Goal: Complete application form

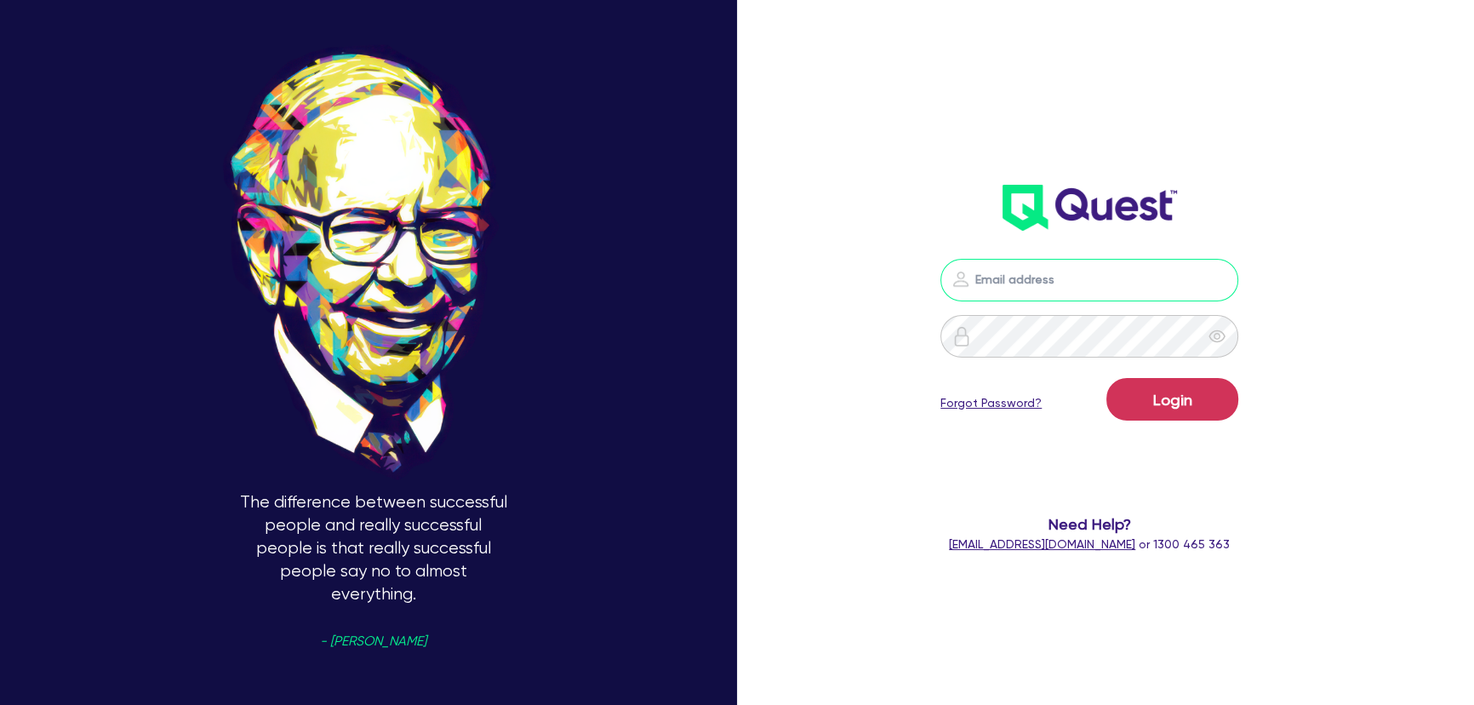
type input "[PERSON_NAME][EMAIL_ADDRESS][PERSON_NAME][DOMAIN_NAME]"
click at [1170, 410] on button "Login" at bounding box center [1172, 399] width 132 height 43
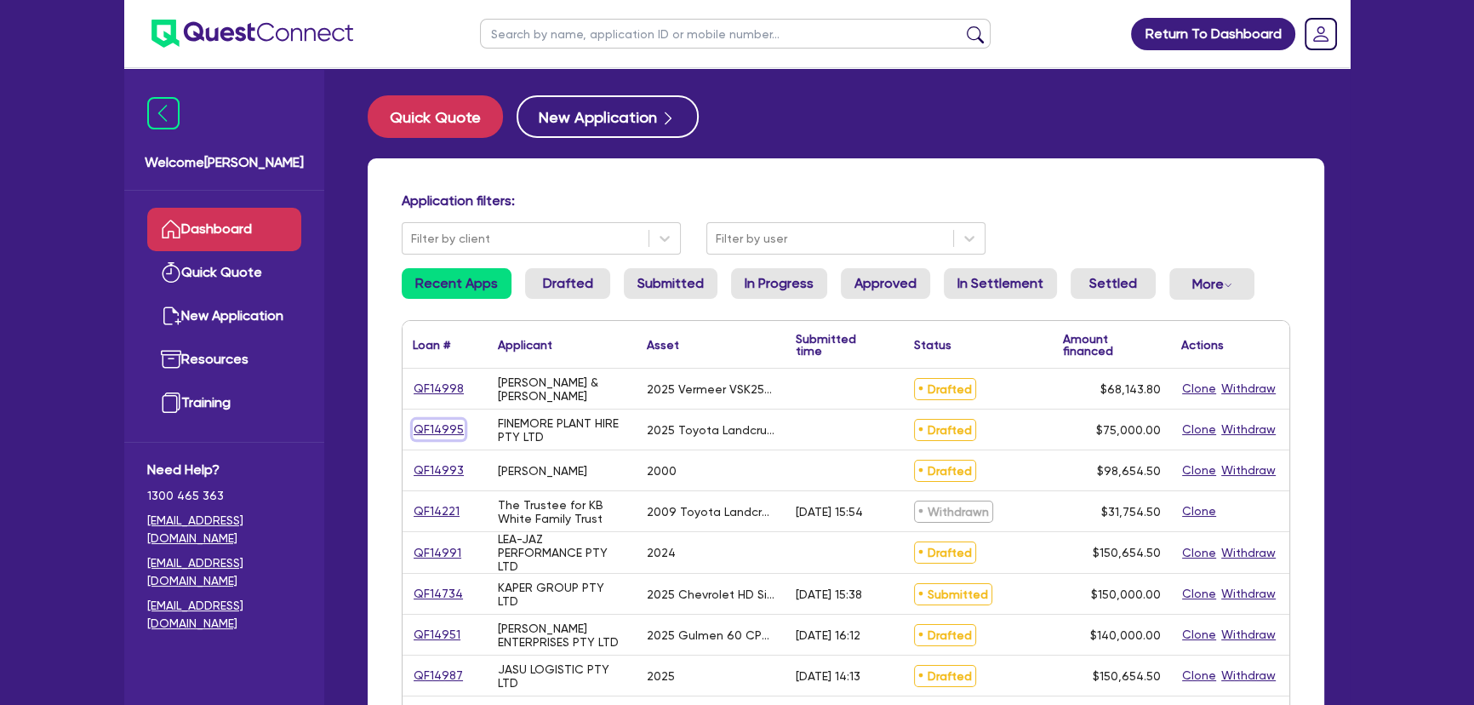
click at [418, 424] on link "QF14995" at bounding box center [439, 430] width 52 height 20
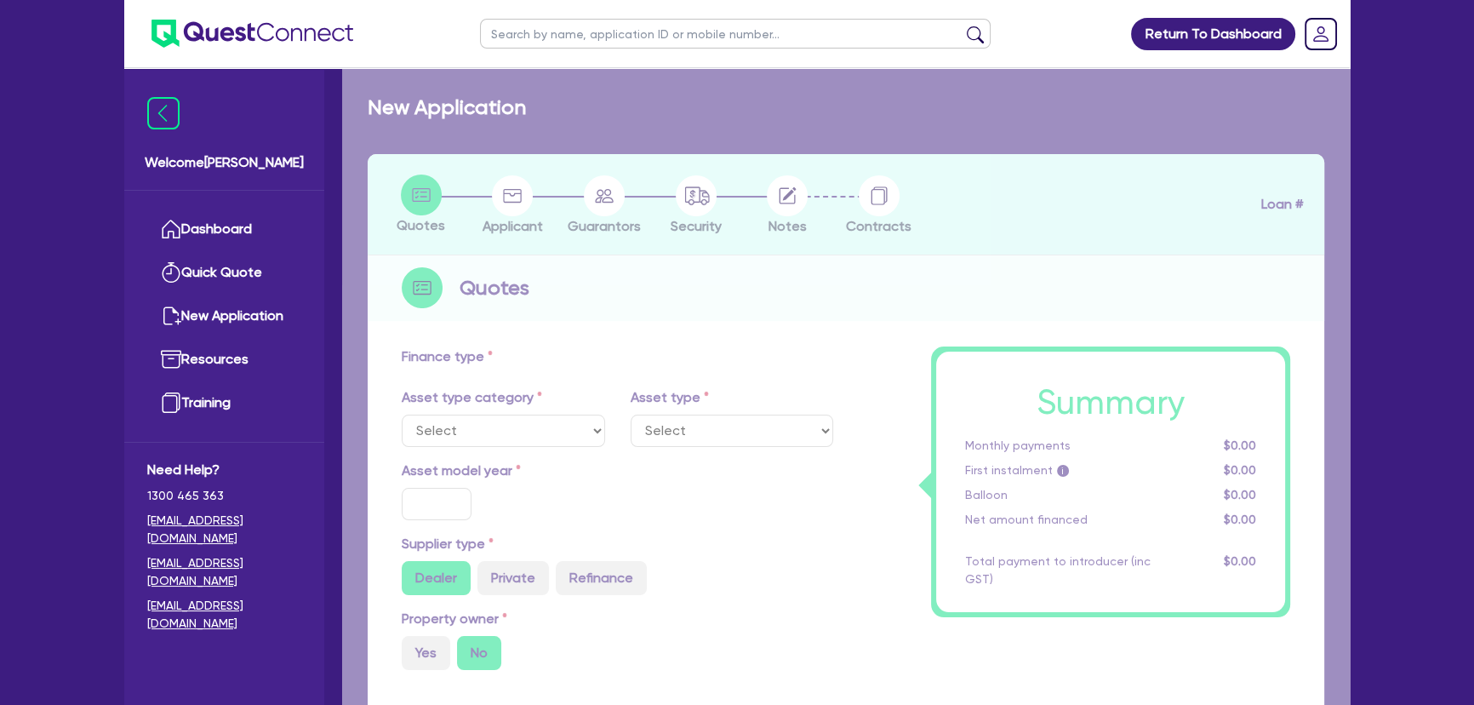
select select "CARS_AND_LIGHT_TRUCKS"
type input "2025"
radio input "true"
type input "75,000"
type input "3"
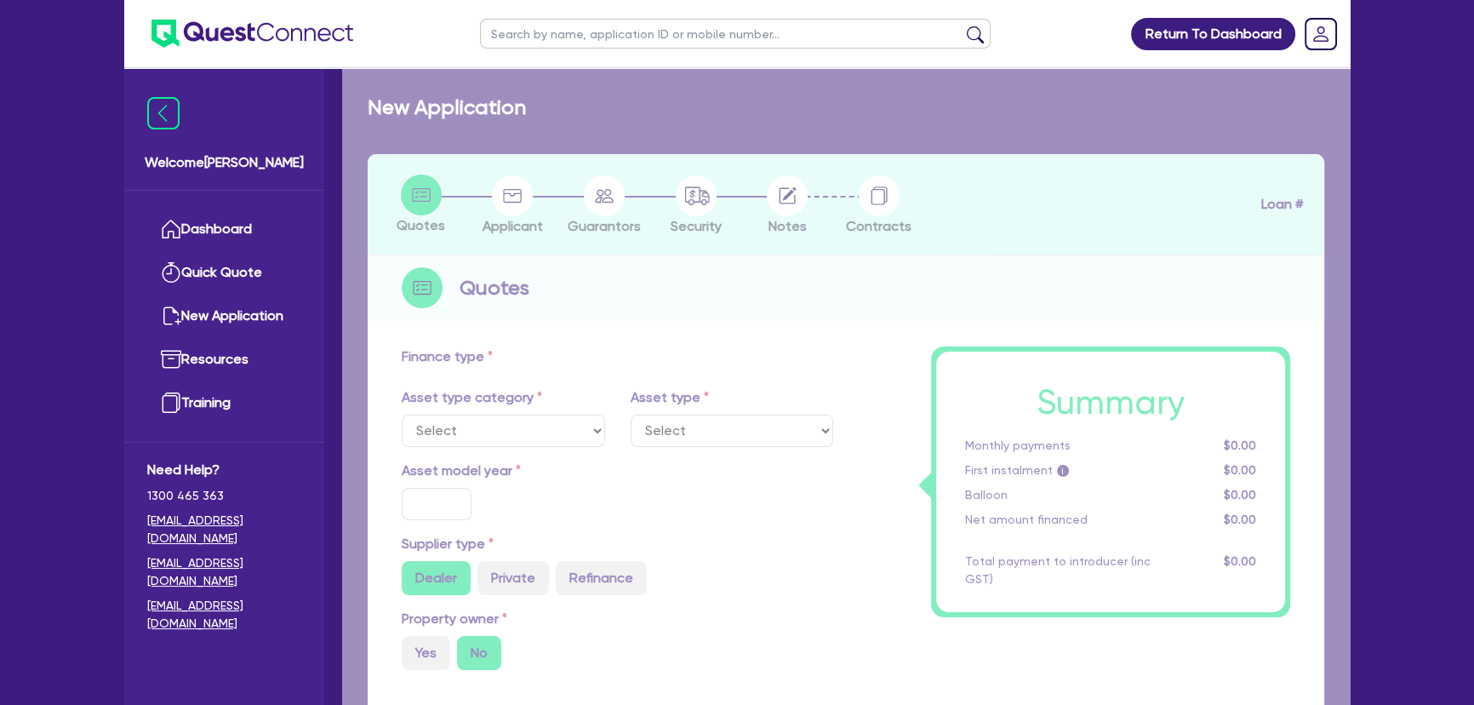
type input "2,250"
type input "8.65"
select select "VANS_AND_UTES"
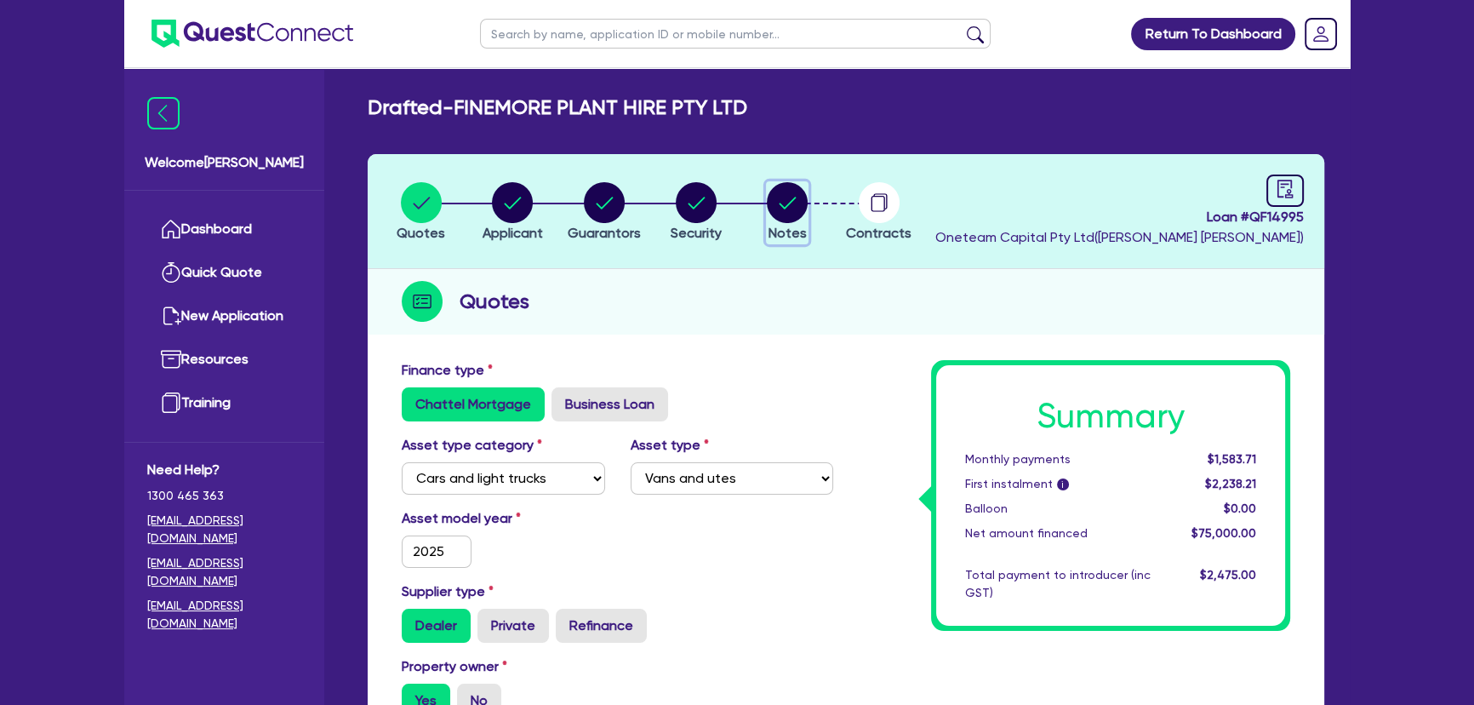
click at [793, 192] on circle "button" at bounding box center [787, 202] width 41 height 41
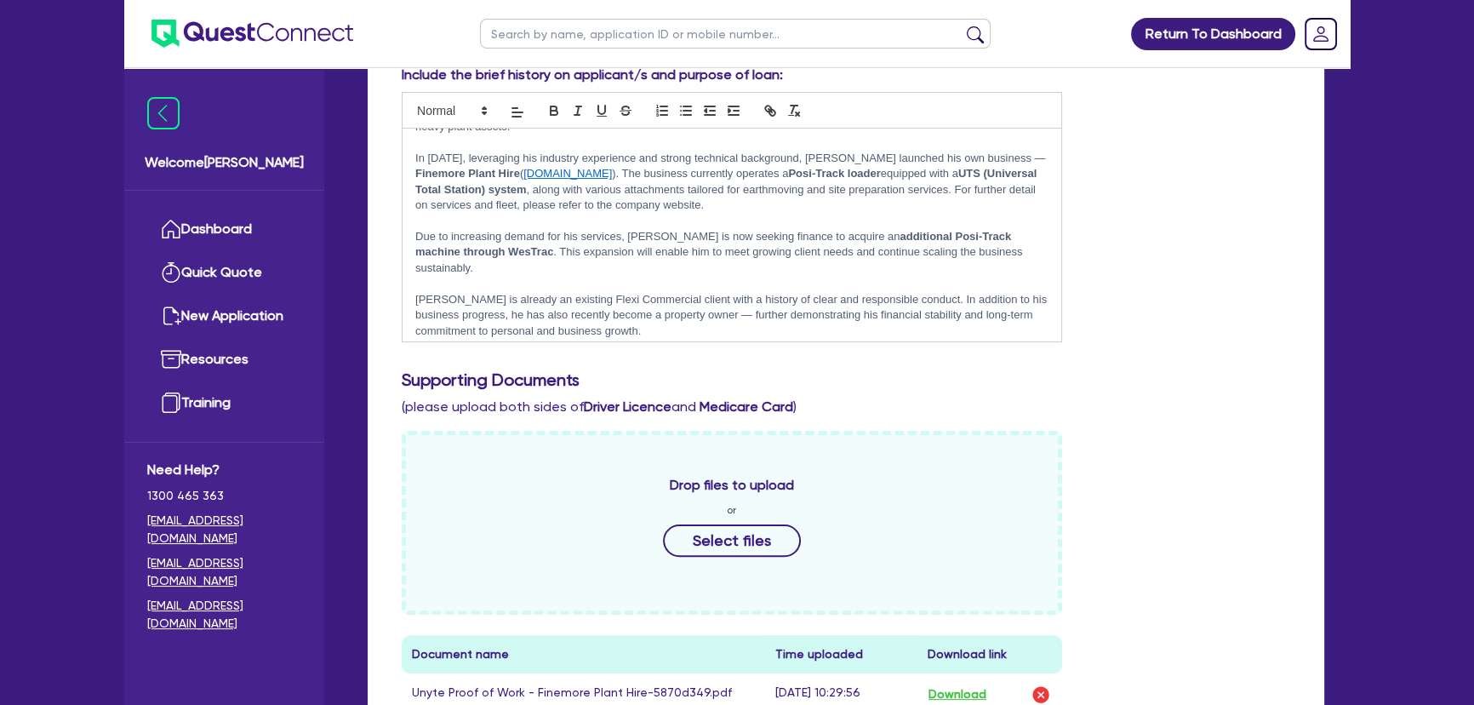
scroll to position [215, 0]
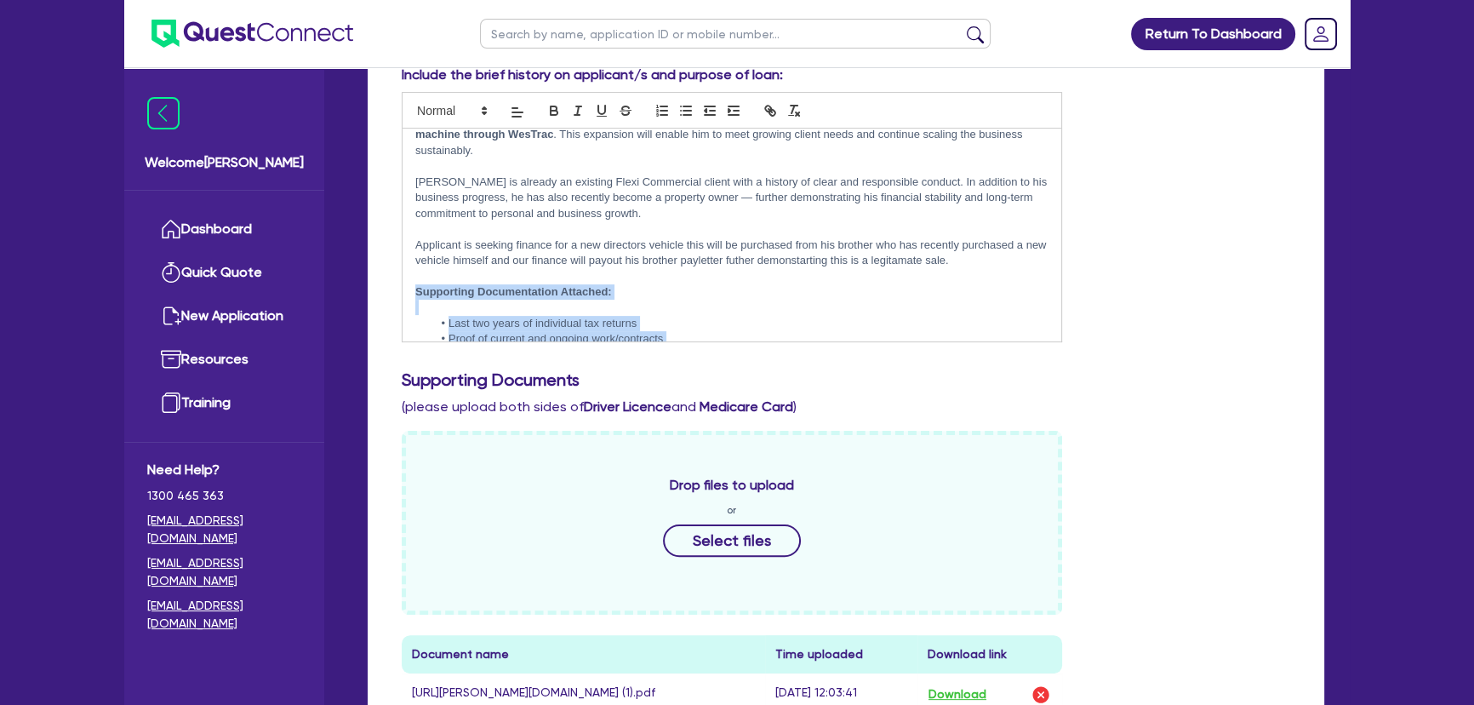
drag, startPoint x: 572, startPoint y: 321, endPoint x: 414, endPoint y: 259, distance: 169.2
click at [414, 259] on div "Applicant Summary – [PERSON_NAME] [PERSON_NAME] is a qualified Diesel Mechanic …" at bounding box center [732, 234] width 659 height 213
copy div "Supporting Documentation Attached: Last two years of individual tax returns Pro…"
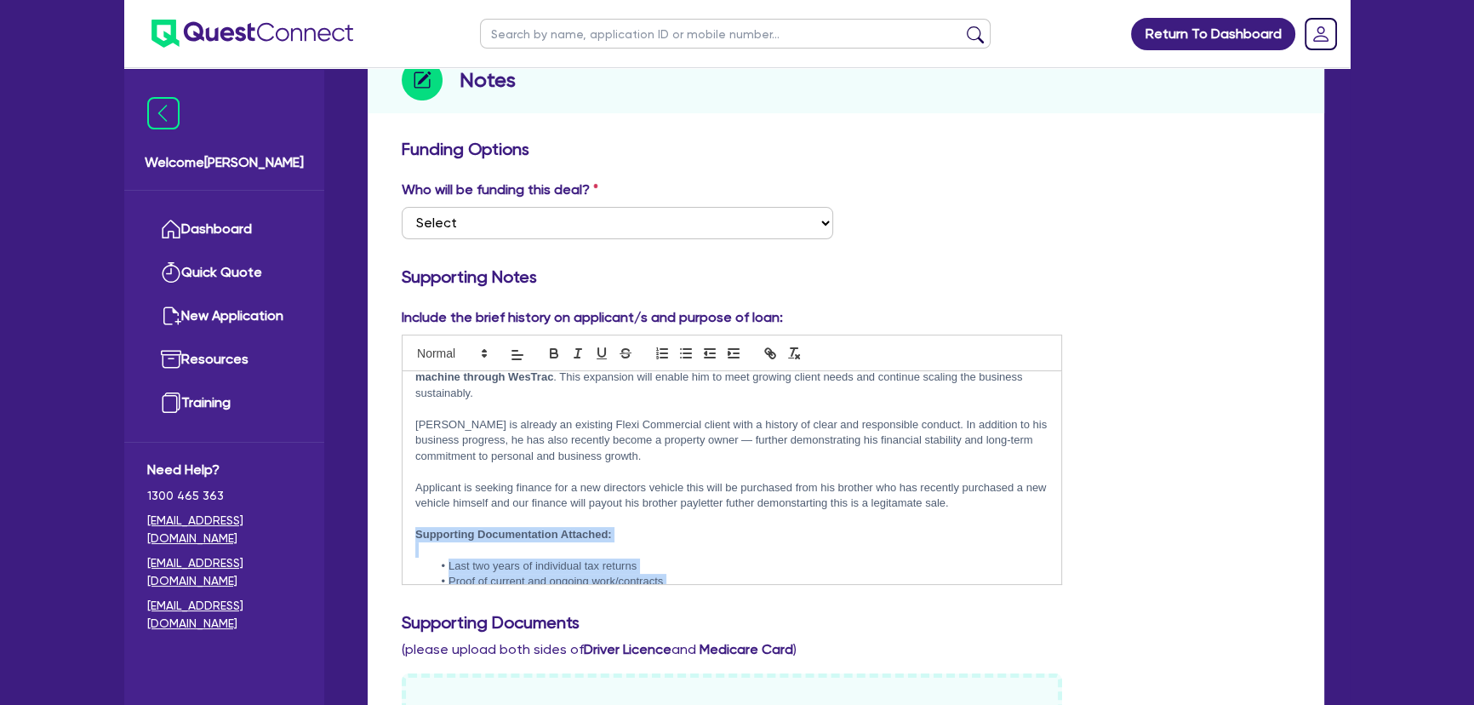
scroll to position [77, 0]
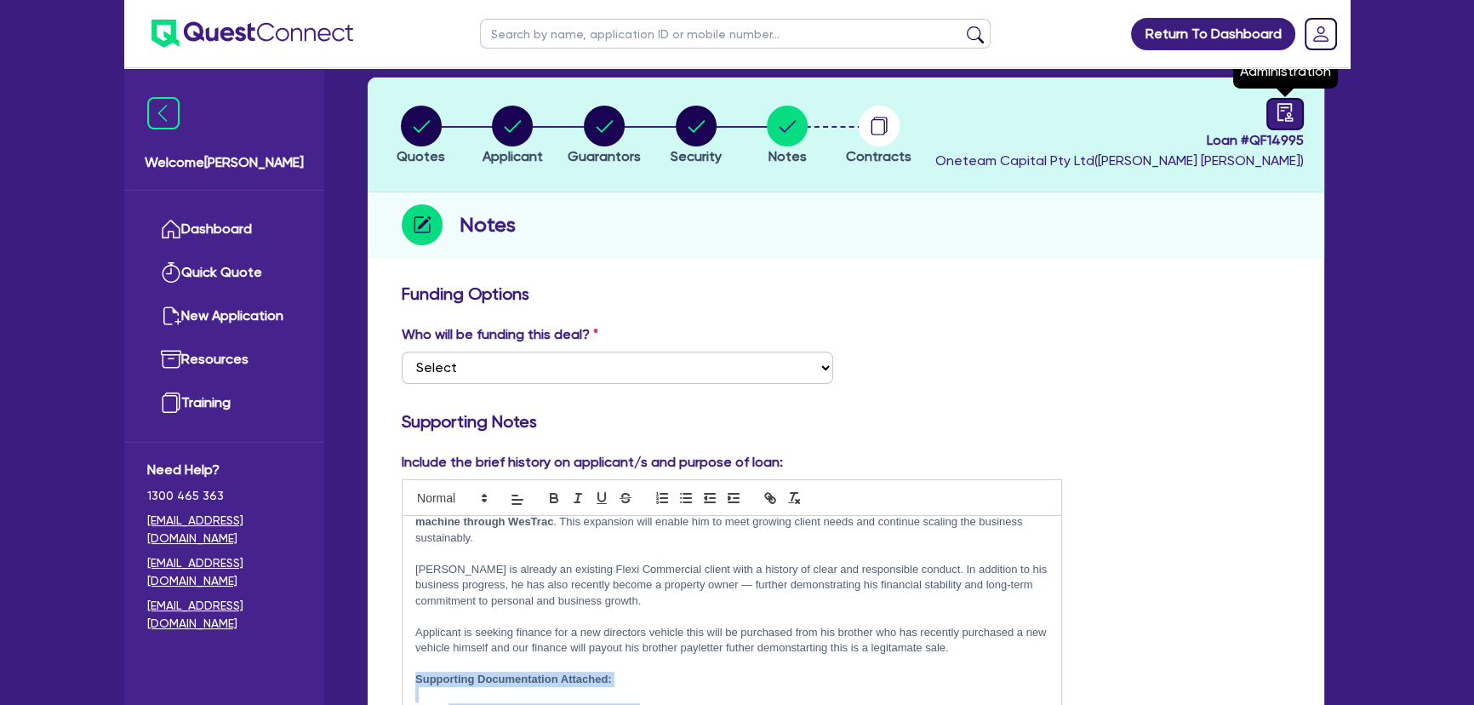
click at [1278, 108] on icon "audit" at bounding box center [1285, 112] width 19 height 19
select select "DRAFTED_NEW"
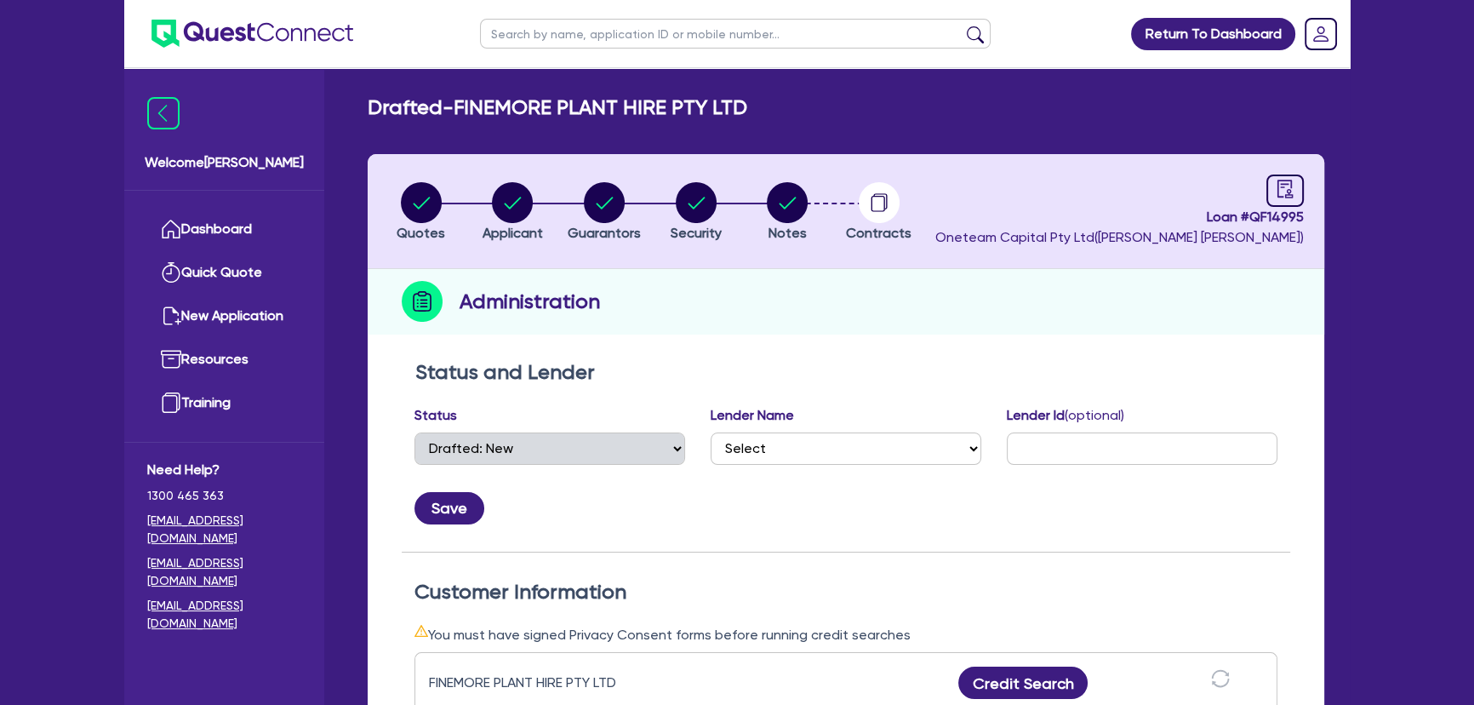
drag, startPoint x: 848, startPoint y: 466, endPoint x: 848, endPoint y: 457, distance: 9.4
click at [848, 461] on div "Status Select Quoted Drafted: New Drafted: Amended Submitted: New Submitted: Am…" at bounding box center [846, 464] width 888 height 119
click at [847, 451] on select "Select AAMF AFS Alex Bank Angle Finance Azora Banjo BigStone BOQ Finance Brande…" at bounding box center [846, 448] width 271 height 32
select select "Flexicommercial"
click at [711, 432] on select "Select AAMF AFS Alex Bank Angle Finance Azora Banjo BigStone BOQ Finance Brande…" at bounding box center [846, 448] width 271 height 32
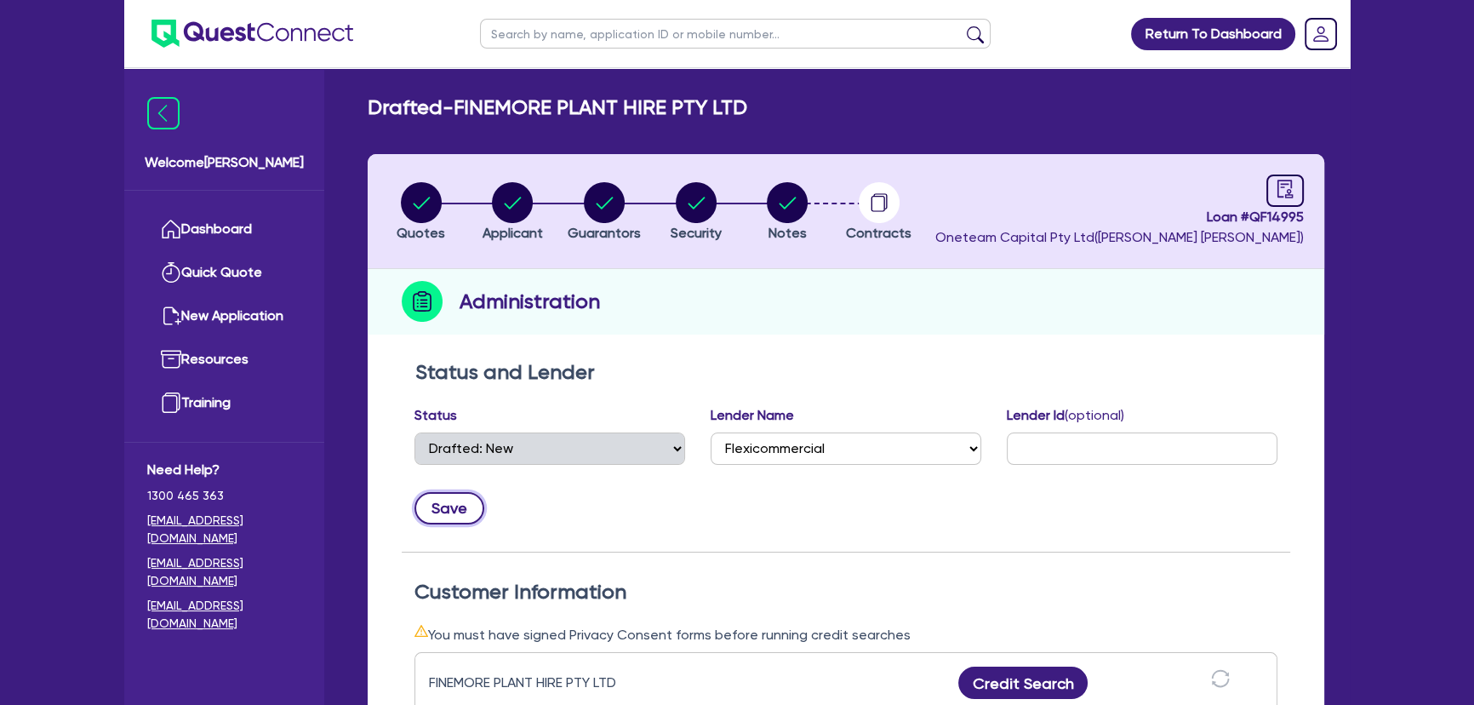
click at [450, 514] on button "Save" at bounding box center [449, 508] width 70 height 32
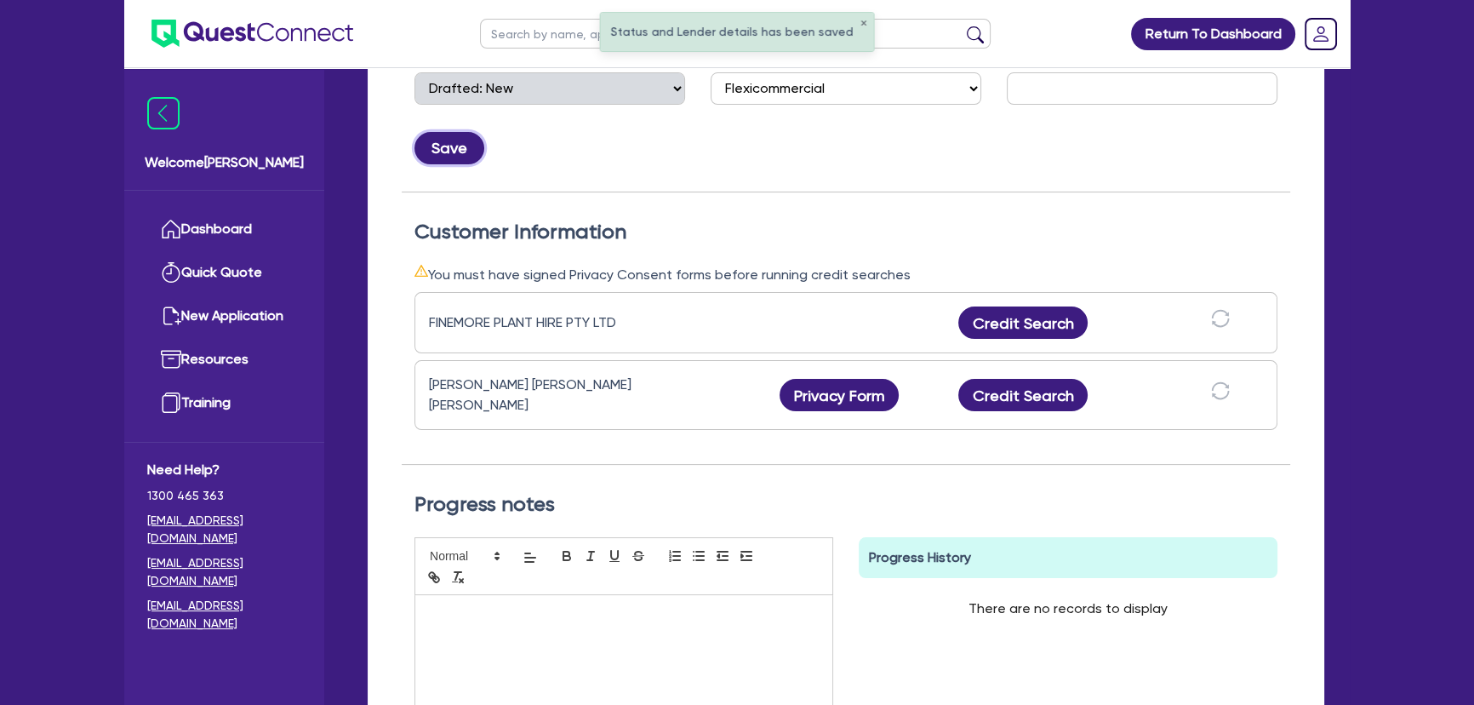
scroll to position [541, 0]
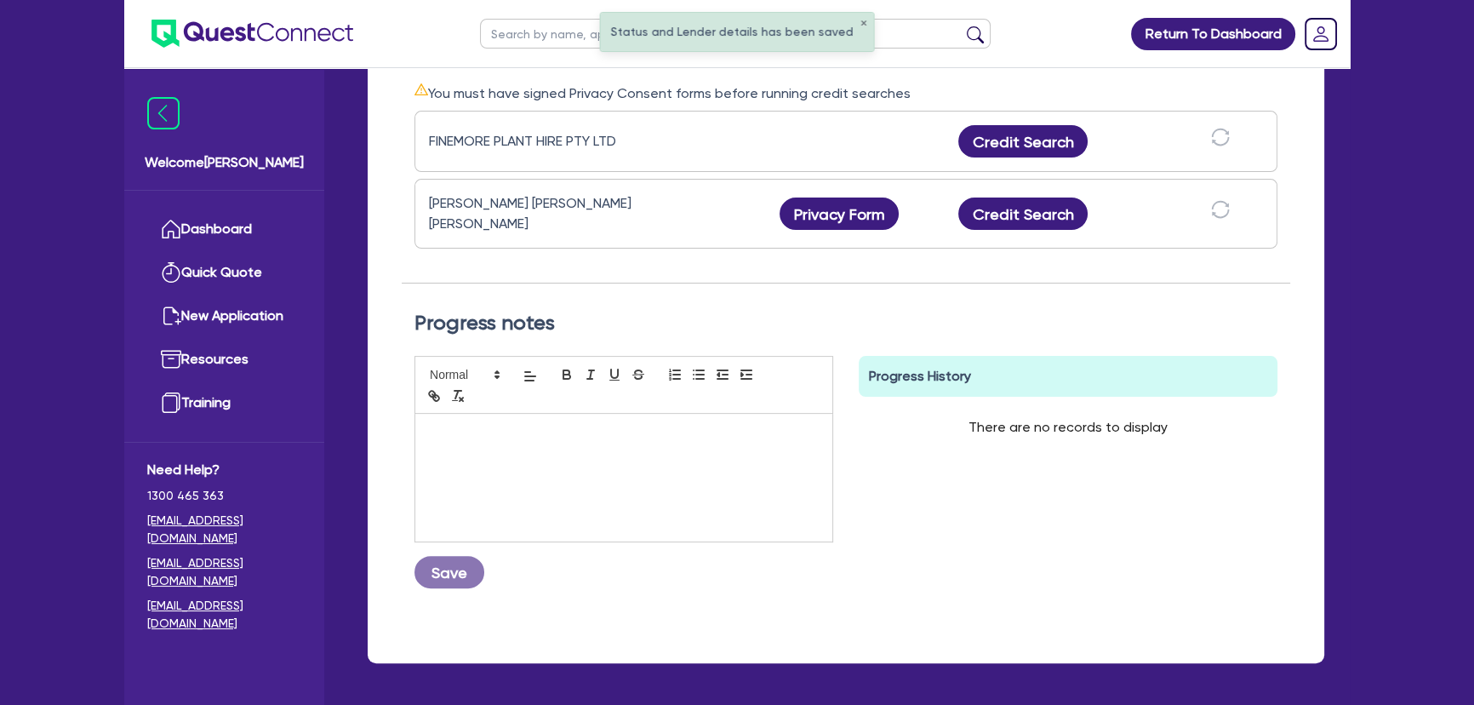
click at [500, 482] on div at bounding box center [623, 478] width 417 height 128
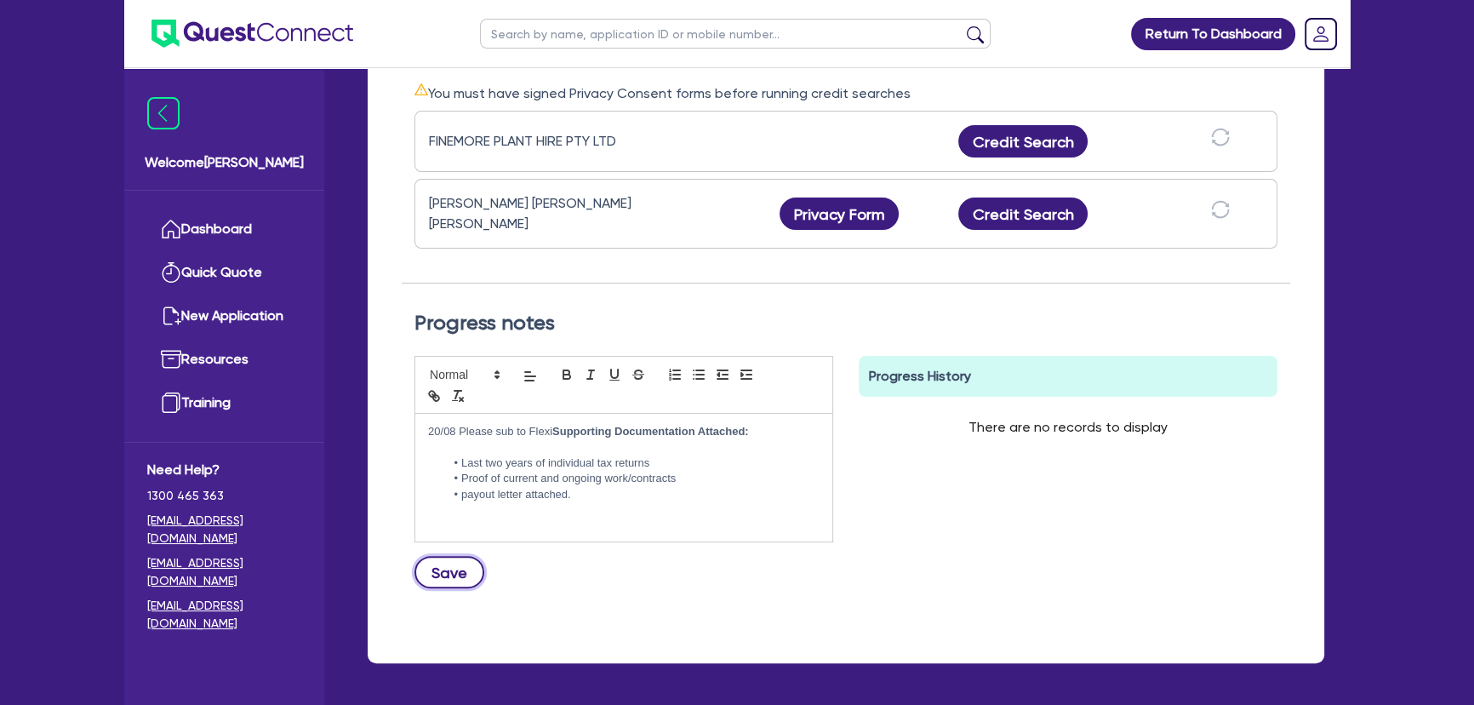
click at [451, 570] on button "Save" at bounding box center [449, 572] width 70 height 32
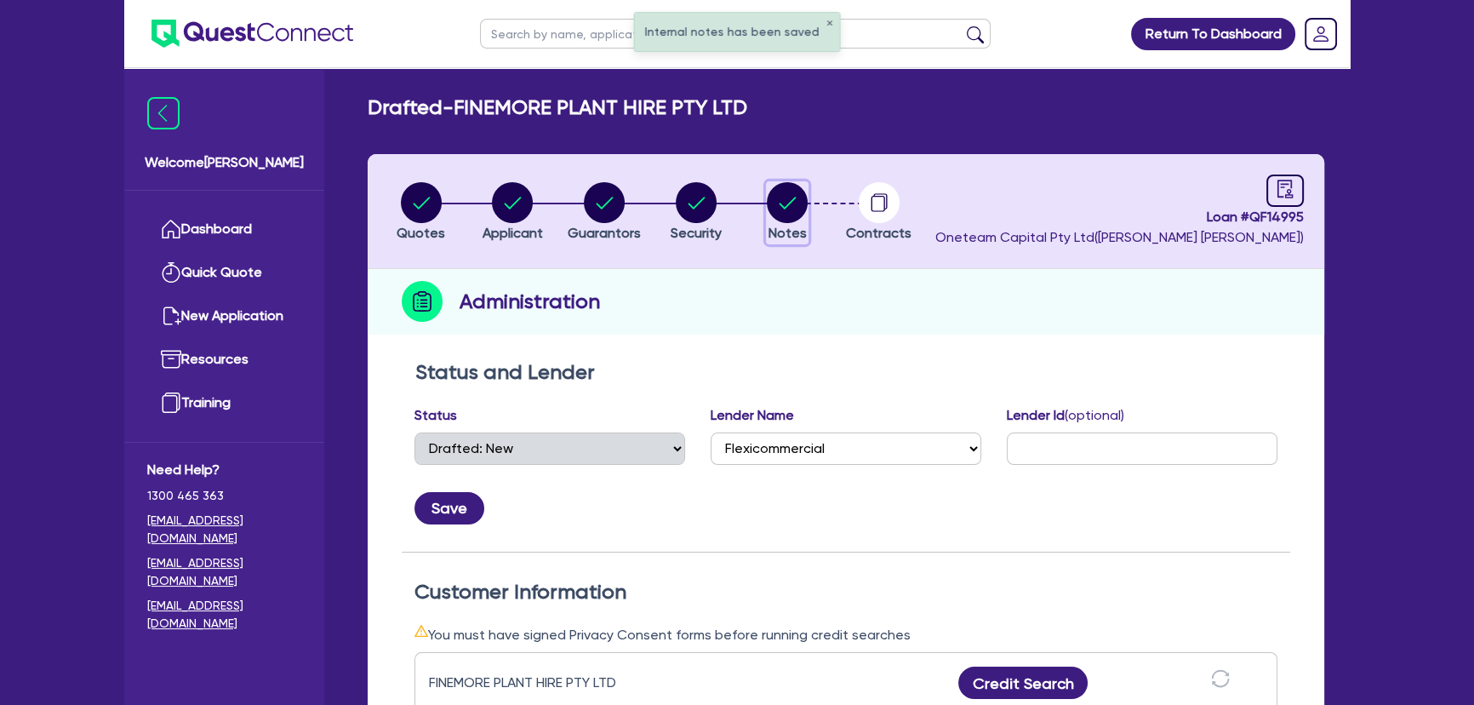
click at [791, 207] on circle "button" at bounding box center [787, 202] width 41 height 41
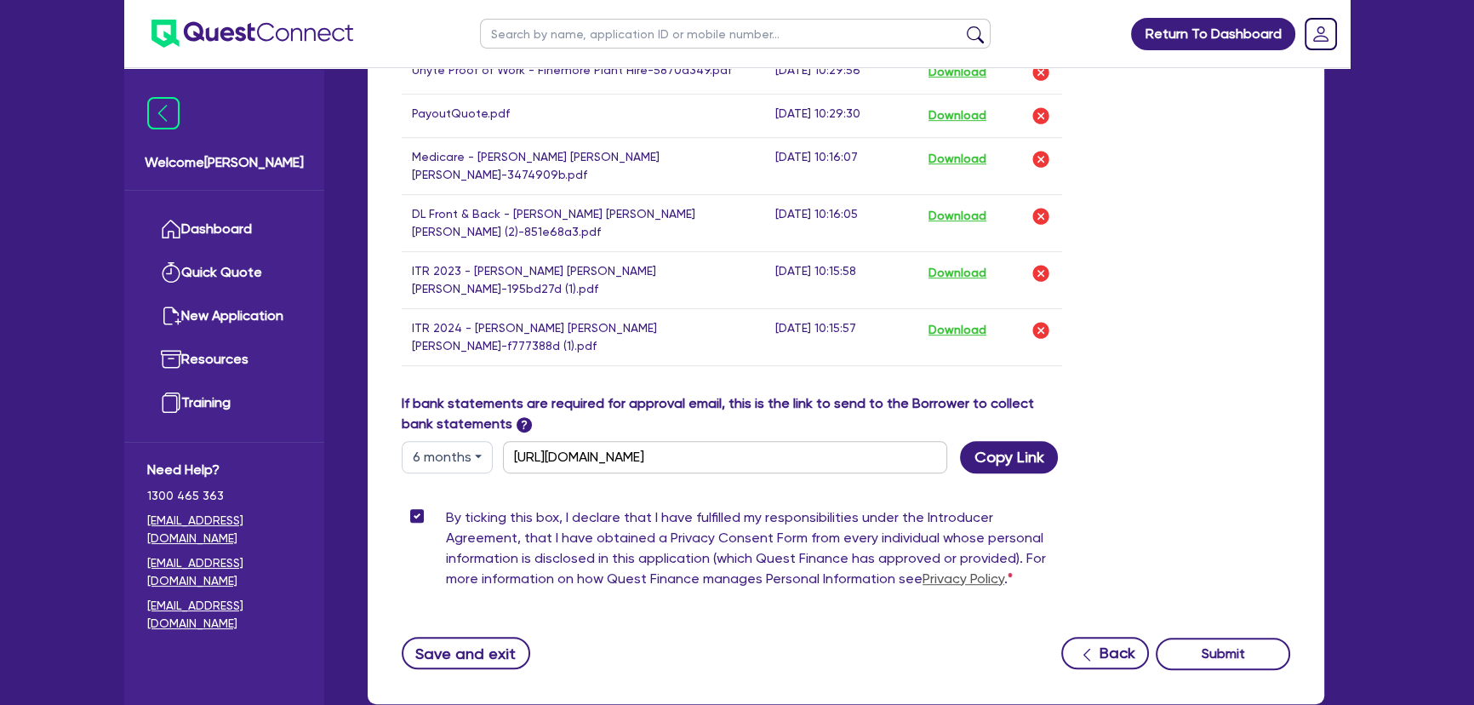
scroll to position [1202, 0]
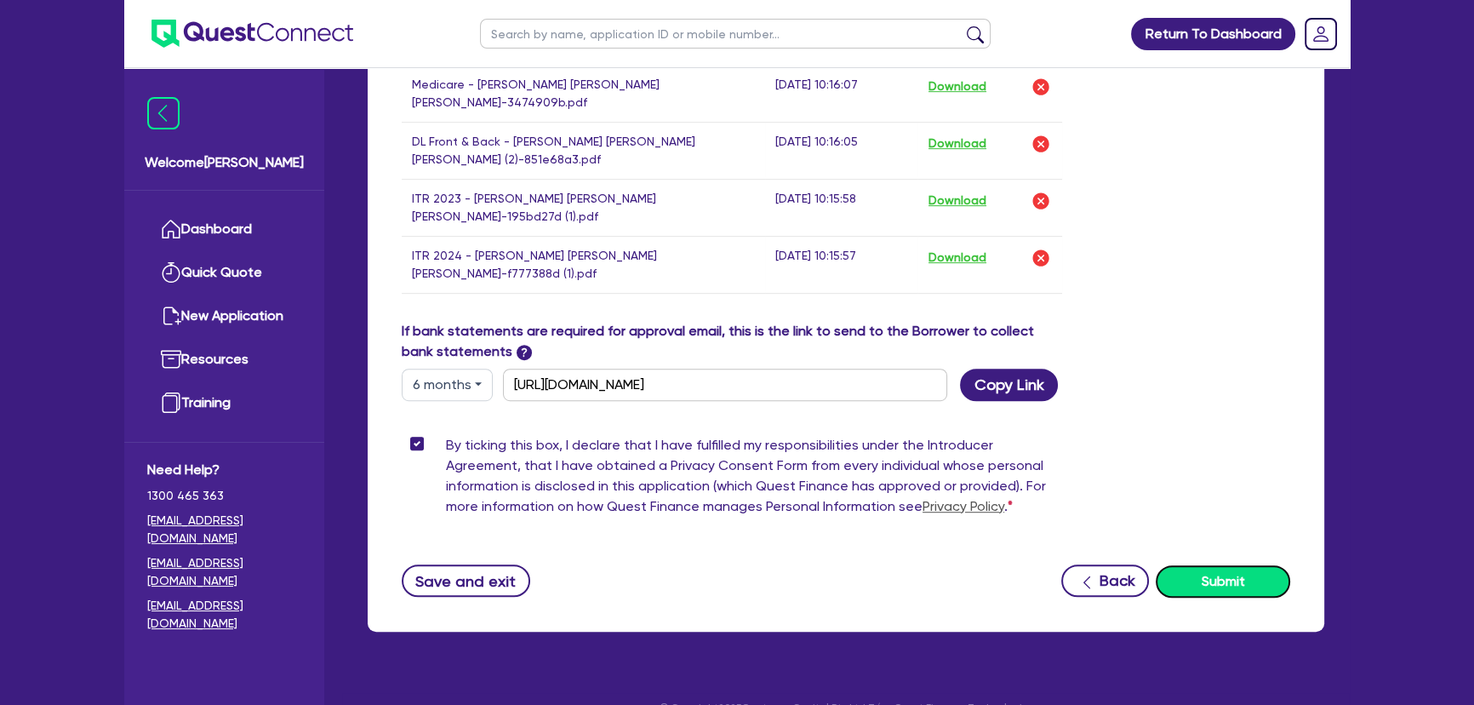
click at [1242, 565] on button "Submit" at bounding box center [1223, 581] width 134 height 32
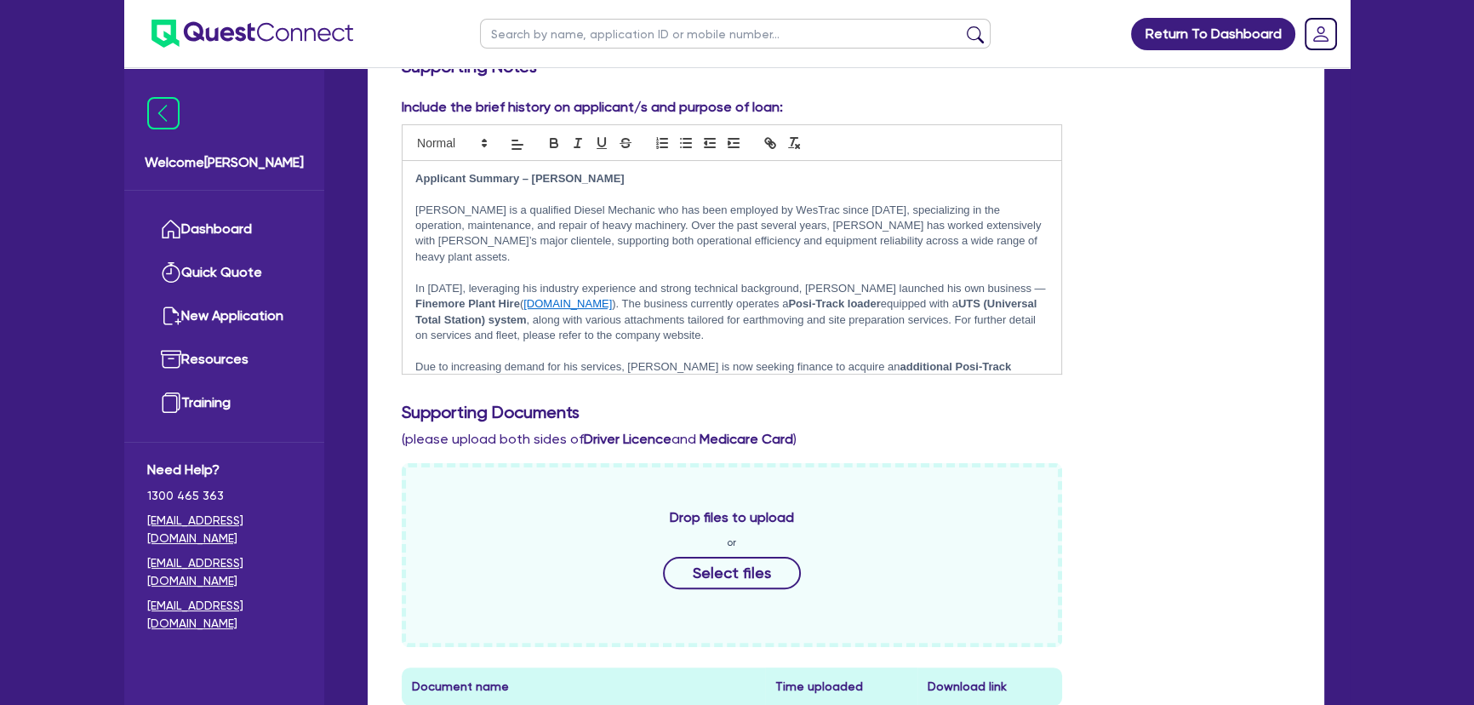
scroll to position [139, 0]
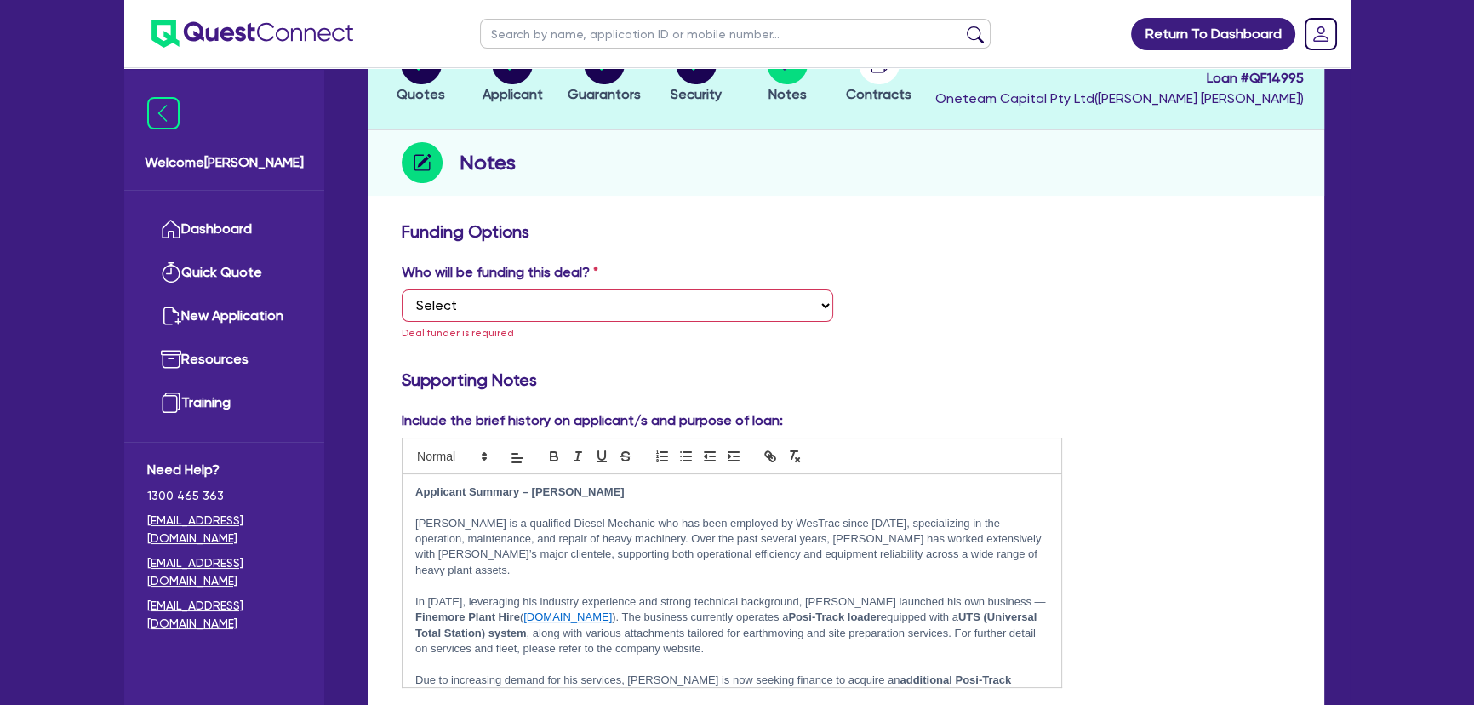
click at [704, 282] on div "Who will be funding this deal? Select I want Quest to fund 100% I will fund 100…" at bounding box center [617, 302] width 457 height 80
click at [693, 298] on select "Select I want Quest to fund 100% I will fund 100% I will co-fund with Quest Oth…" at bounding box center [617, 305] width 431 height 32
select select "Other"
click at [402, 289] on select "Select I want Quest to fund 100% I will fund 100% I will co-fund with Quest Oth…" at bounding box center [617, 305] width 431 height 32
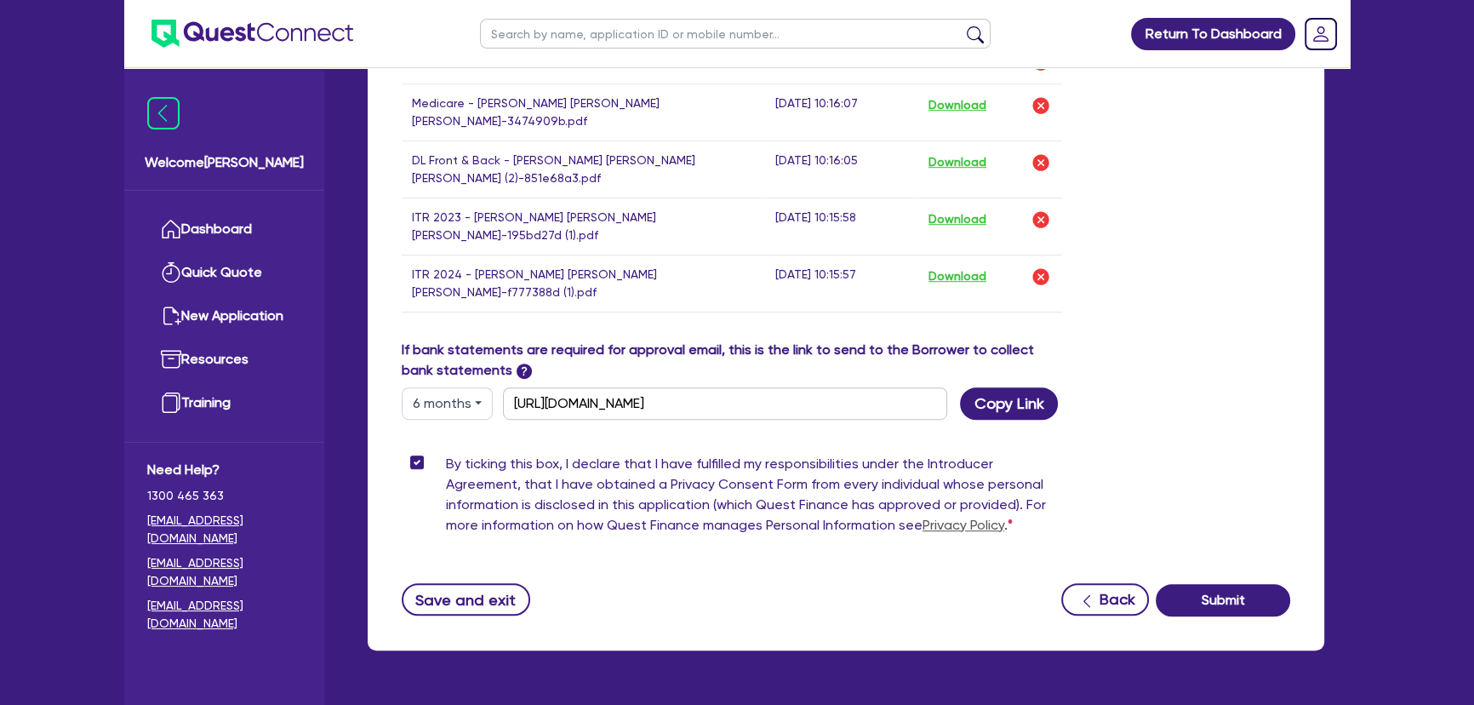
scroll to position [1202, 0]
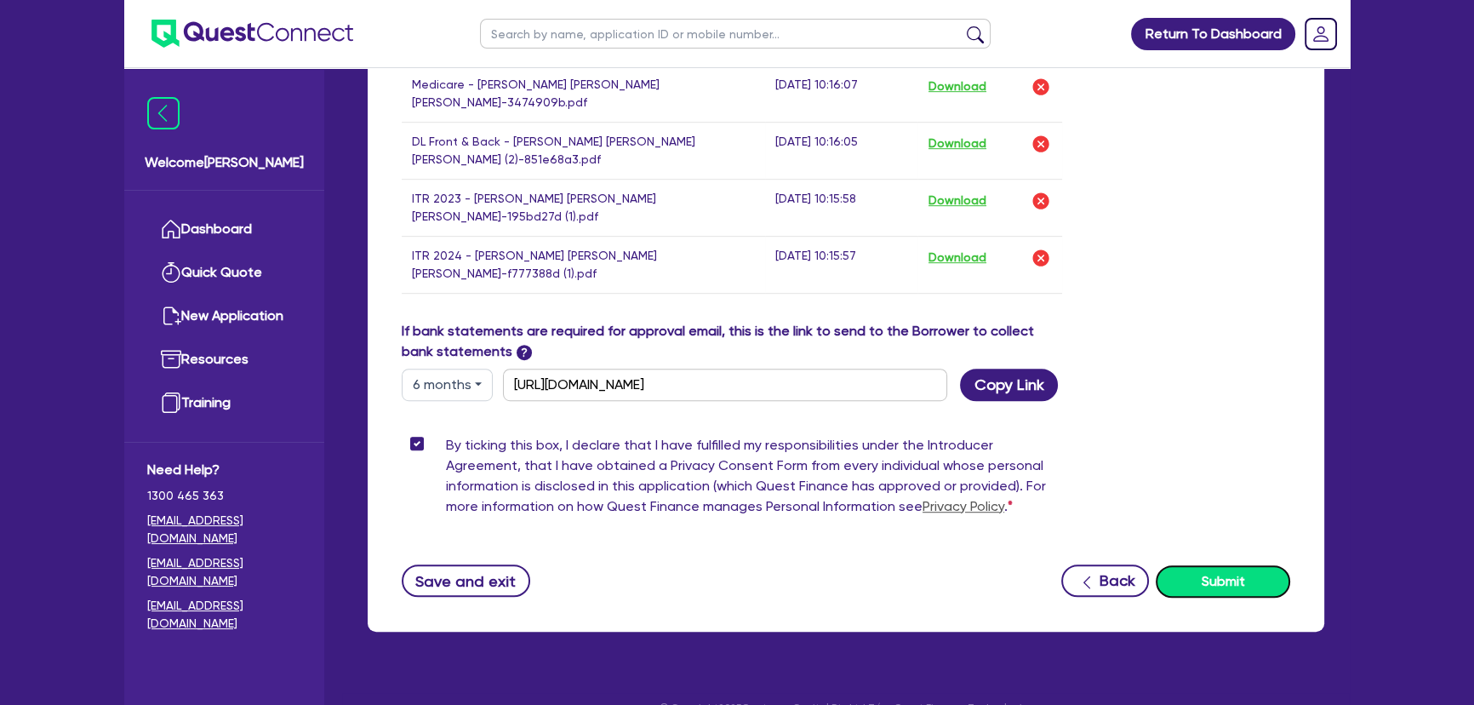
click at [1192, 565] on button "Submit" at bounding box center [1223, 581] width 134 height 32
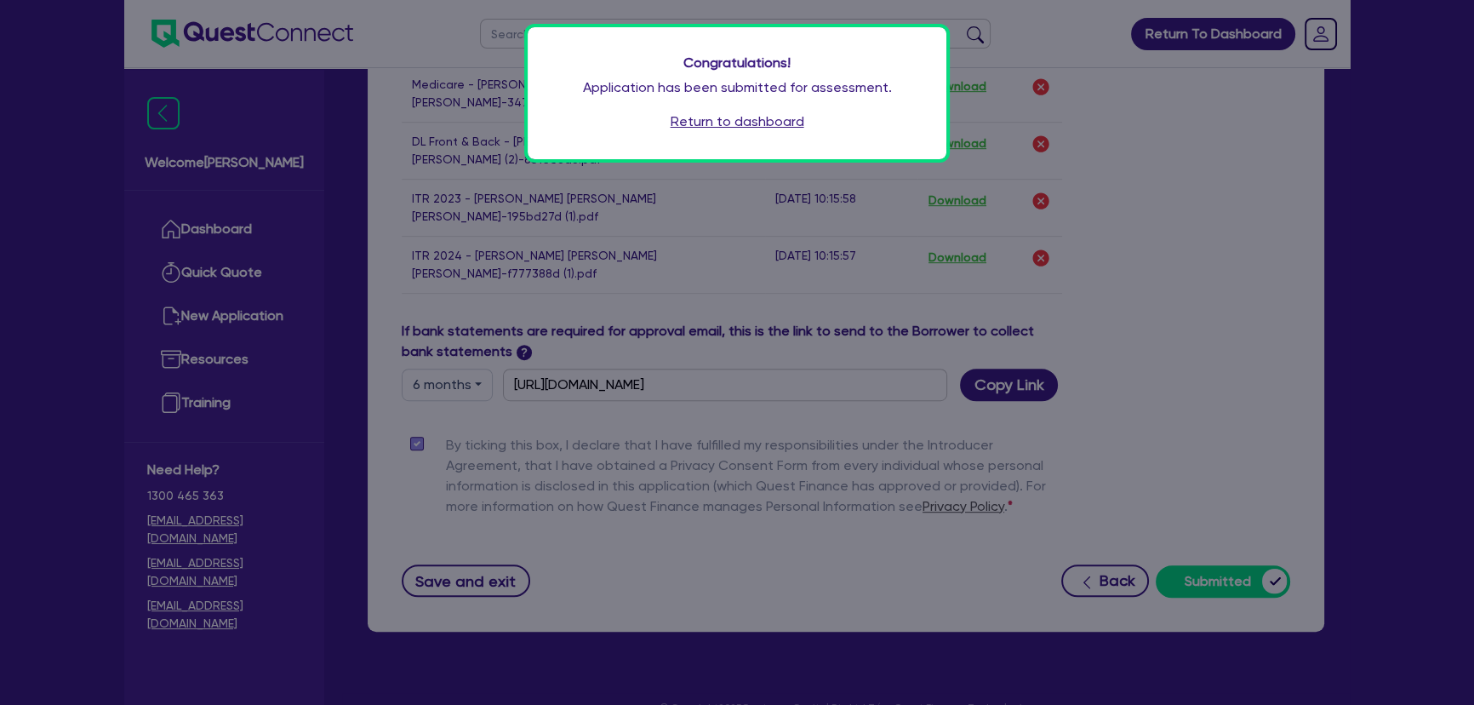
click at [781, 127] on link "Return to dashboard" at bounding box center [738, 121] width 134 height 20
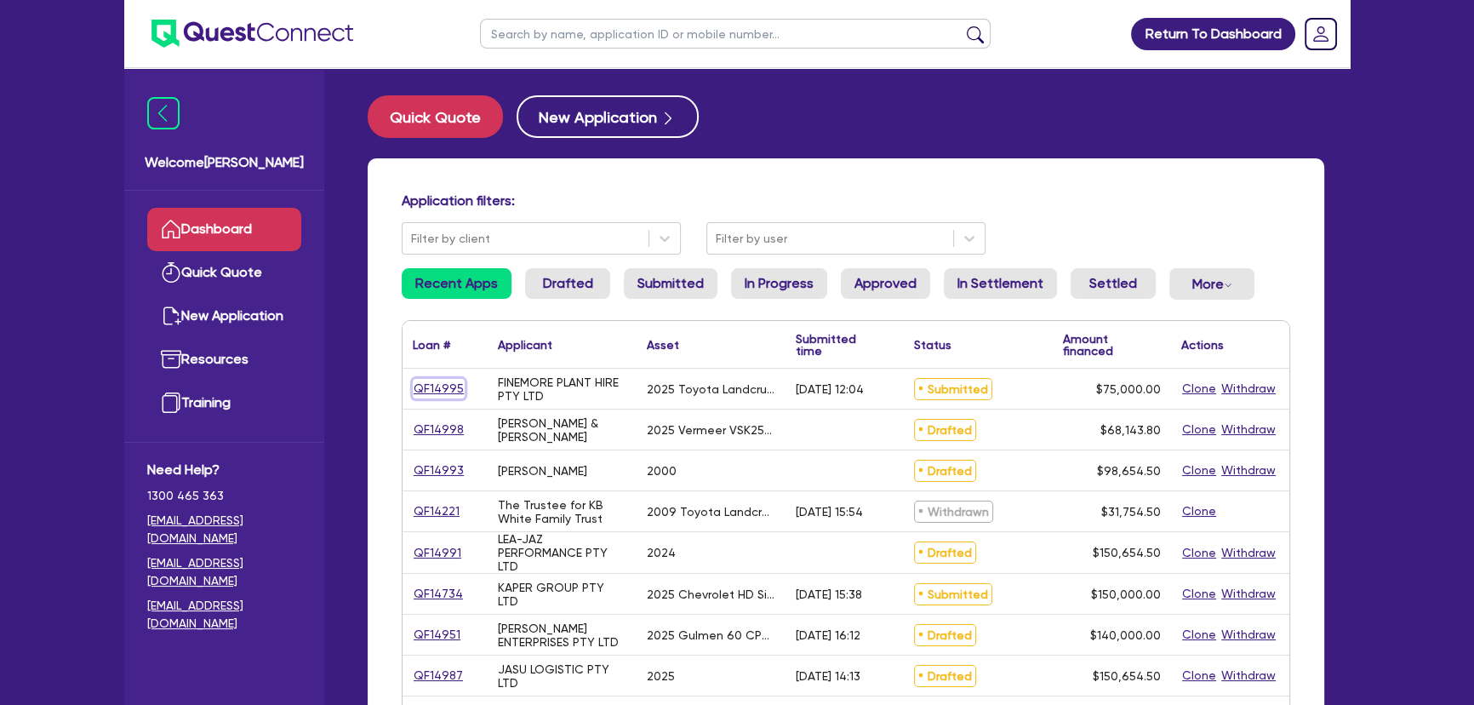
click at [433, 392] on link "QF14995" at bounding box center [439, 389] width 52 height 20
select select "CARS_AND_LIGHT_TRUCKS"
select select "VANS_AND_UTES"
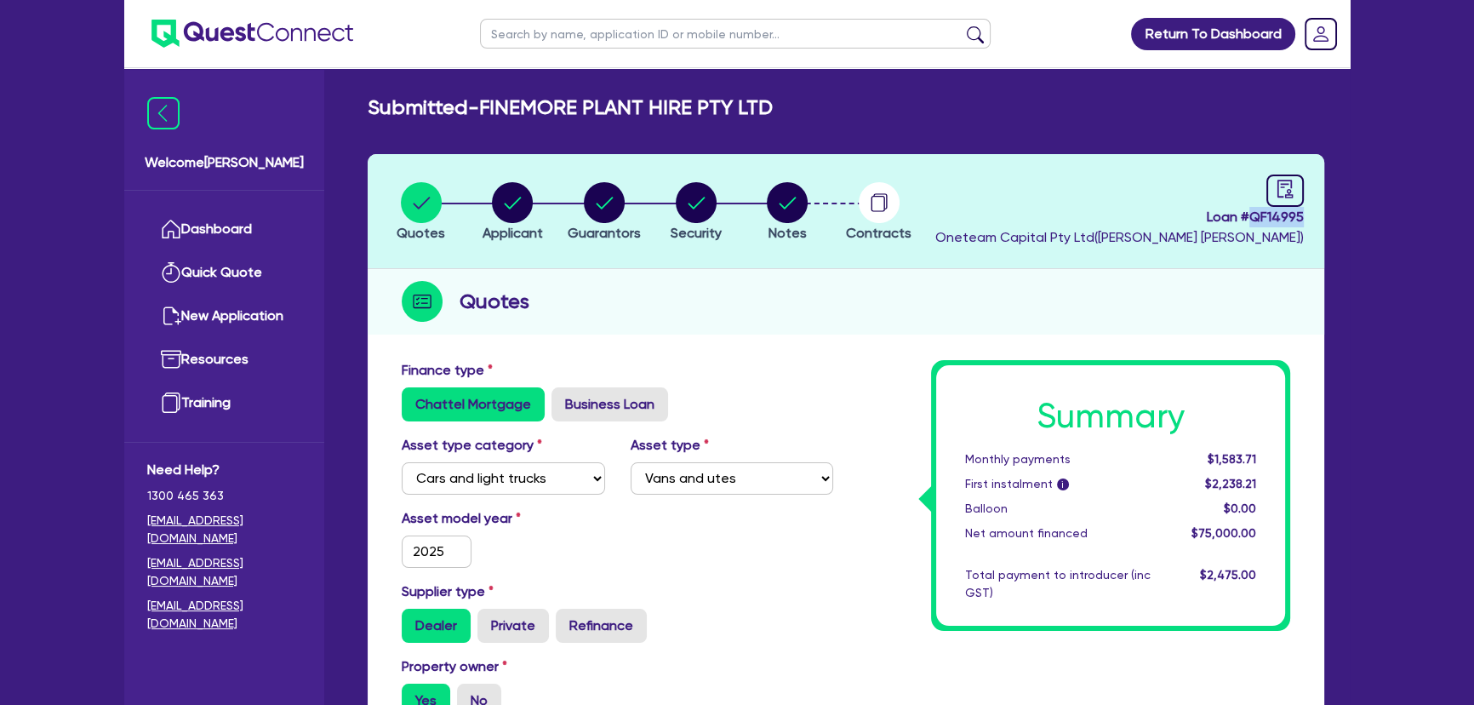
drag, startPoint x: 1259, startPoint y: 219, endPoint x: 1335, endPoint y: 219, distance: 75.7
copy span "QF14995"
click at [774, 203] on circle "button" at bounding box center [787, 202] width 41 height 41
select select "Other"
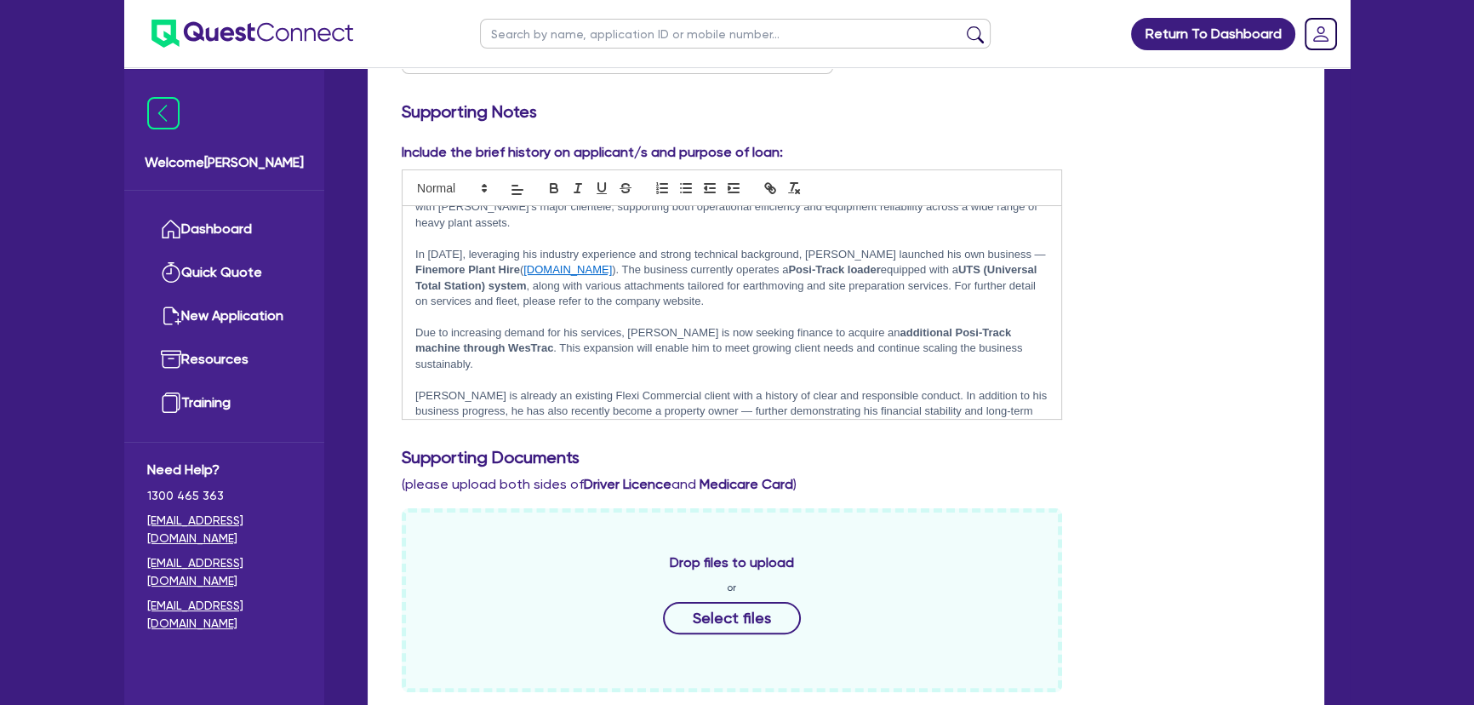
scroll to position [154, 0]
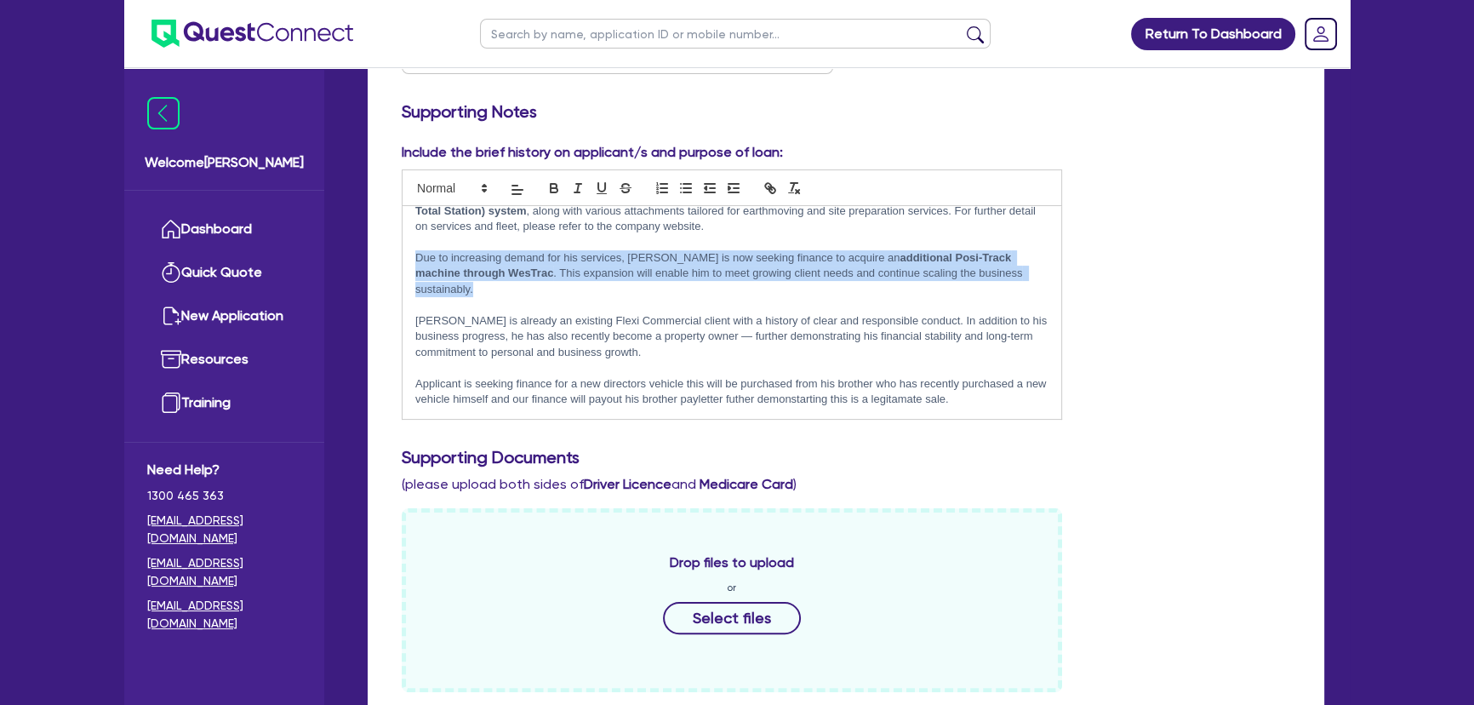
drag, startPoint x: 1035, startPoint y: 262, endPoint x: 394, endPoint y: 236, distance: 641.3
click at [394, 236] on div "Include the brief history on applicant/s and purpose of loan: Applicant Summary…" at bounding box center [732, 280] width 686 height 277
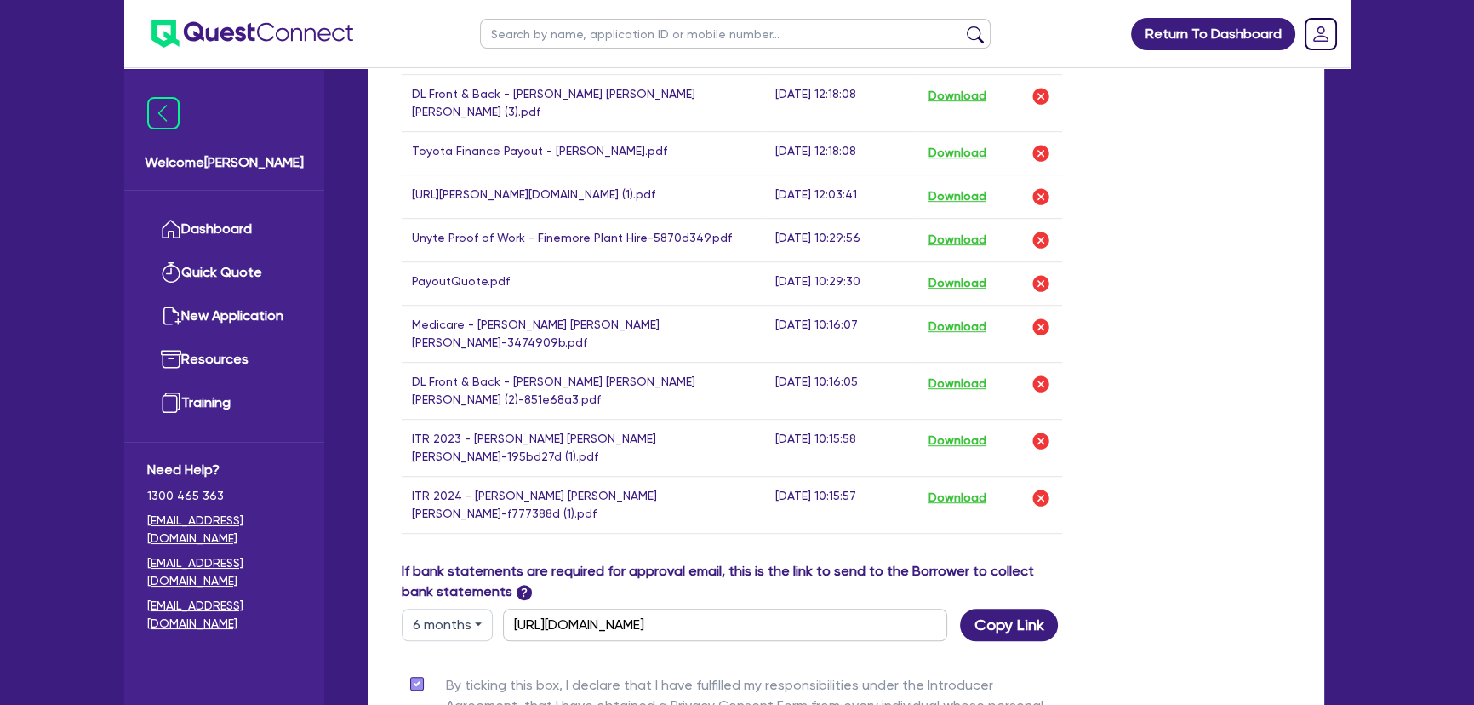
scroll to position [1315, 0]
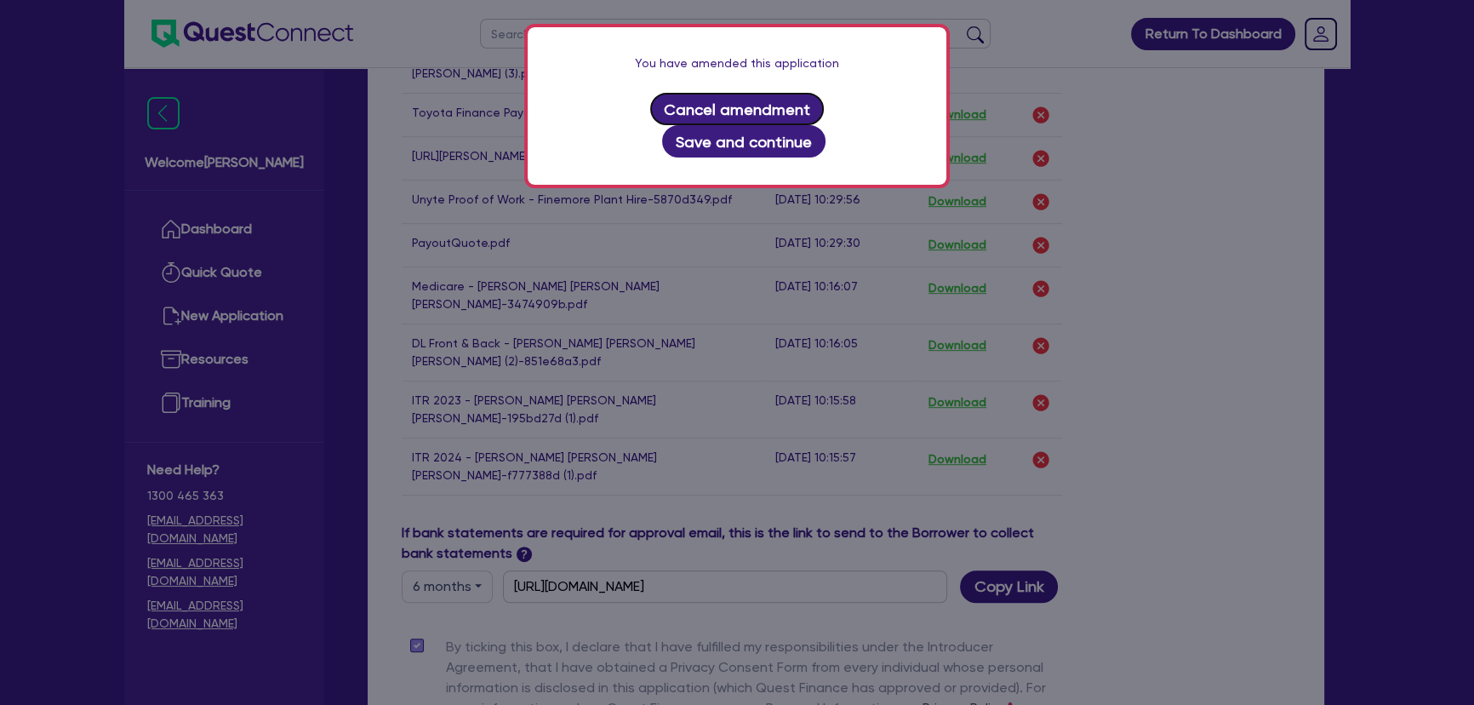
click at [672, 119] on button "Cancel amendment" at bounding box center [737, 109] width 174 height 32
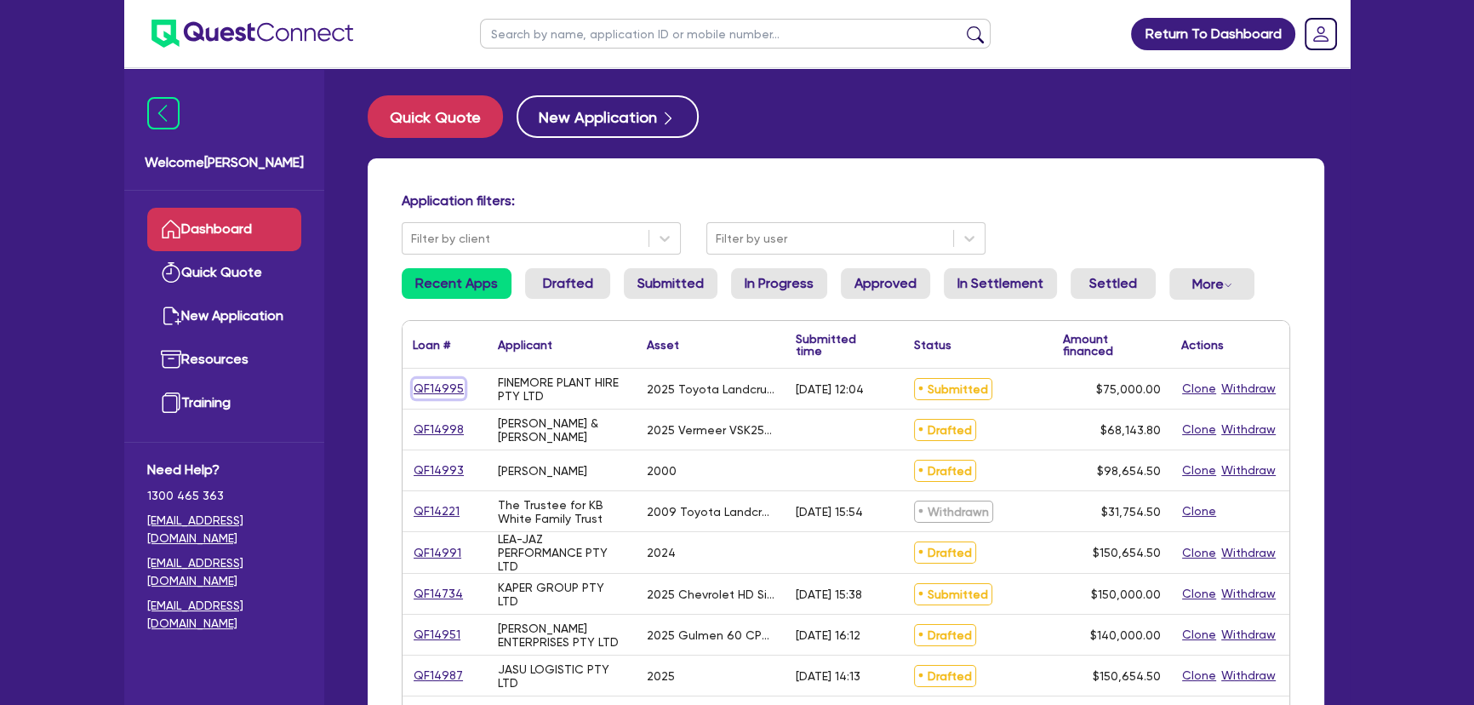
click at [433, 392] on link "QF14995" at bounding box center [439, 389] width 52 height 20
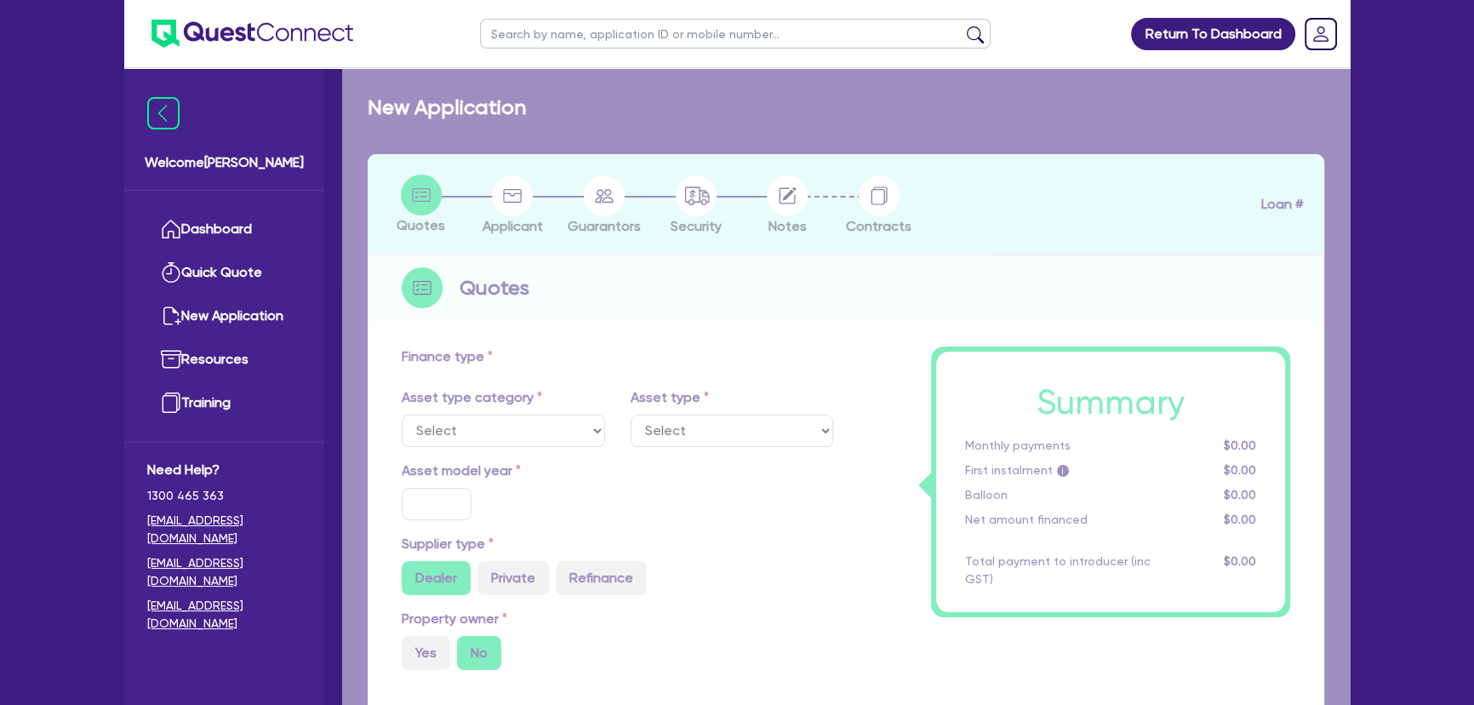
select select "CARS_AND_LIGHT_TRUCKS"
type input "2025"
radio input "true"
type input "75,000"
type input "3"
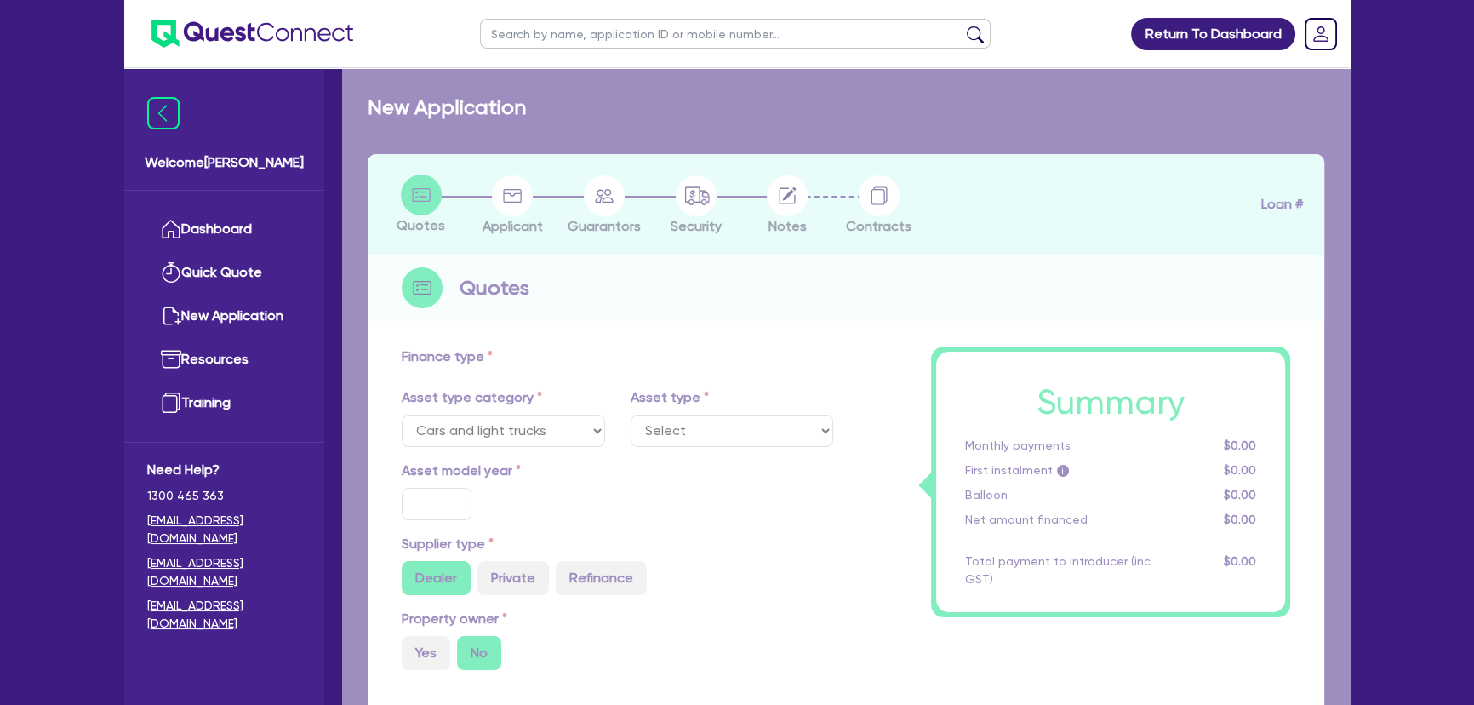
type input "2,250"
type input "8.65"
select select "VANS_AND_UTES"
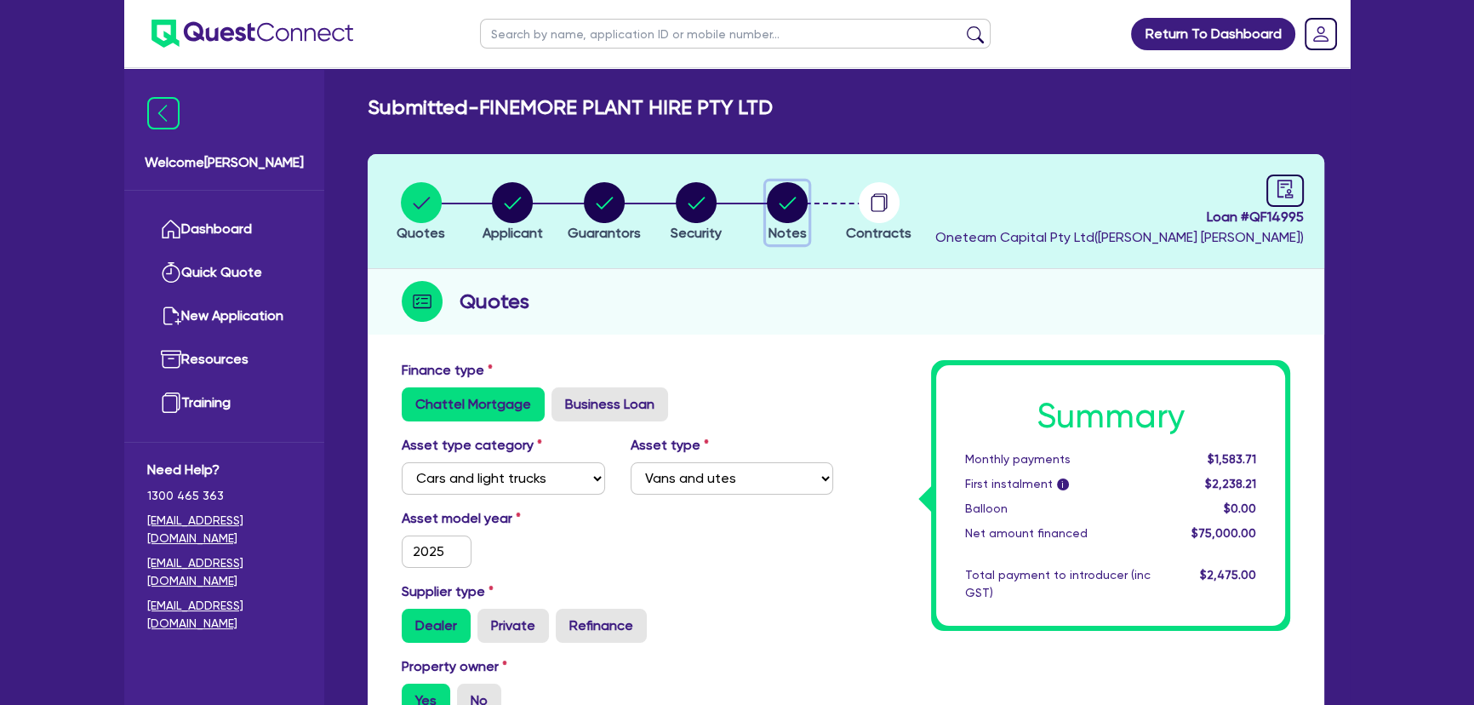
click at [802, 199] on circle "button" at bounding box center [787, 202] width 41 height 41
select select "Other"
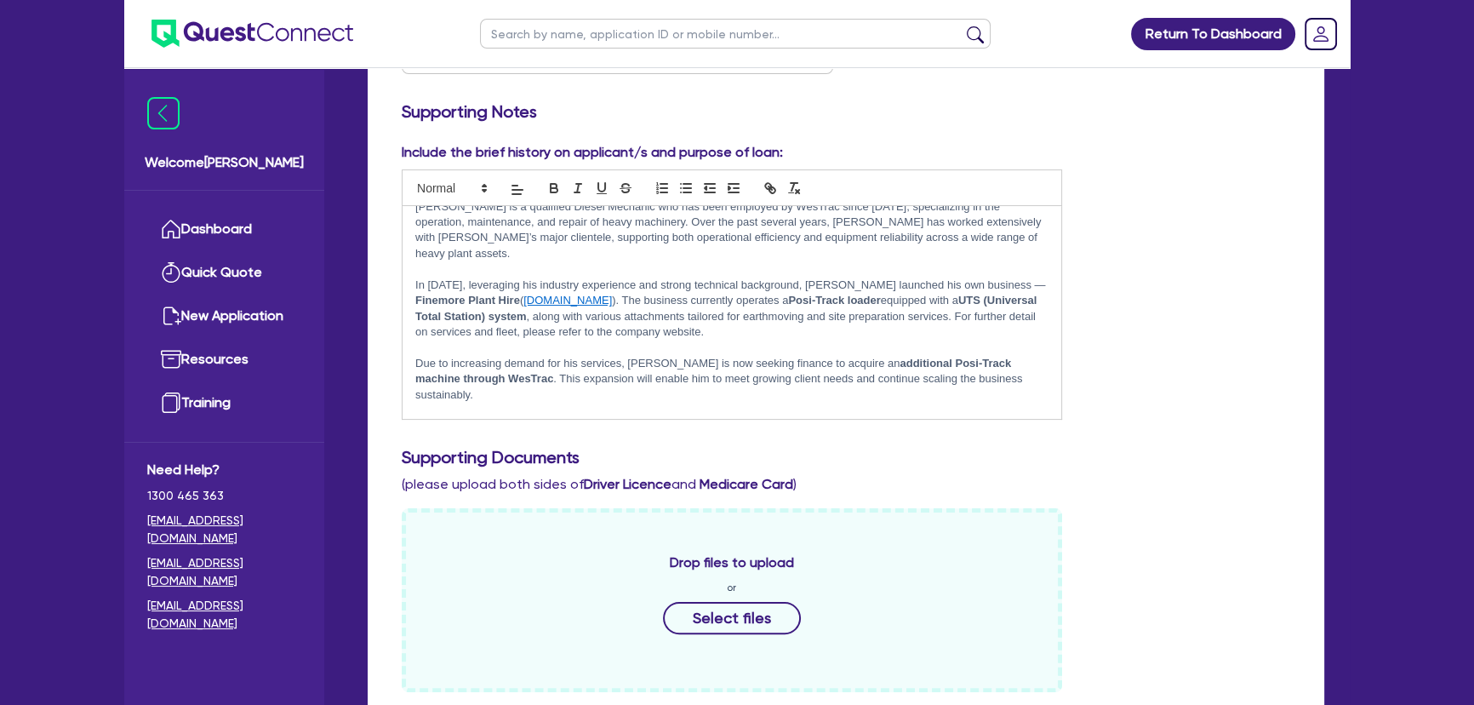
scroll to position [77, 0]
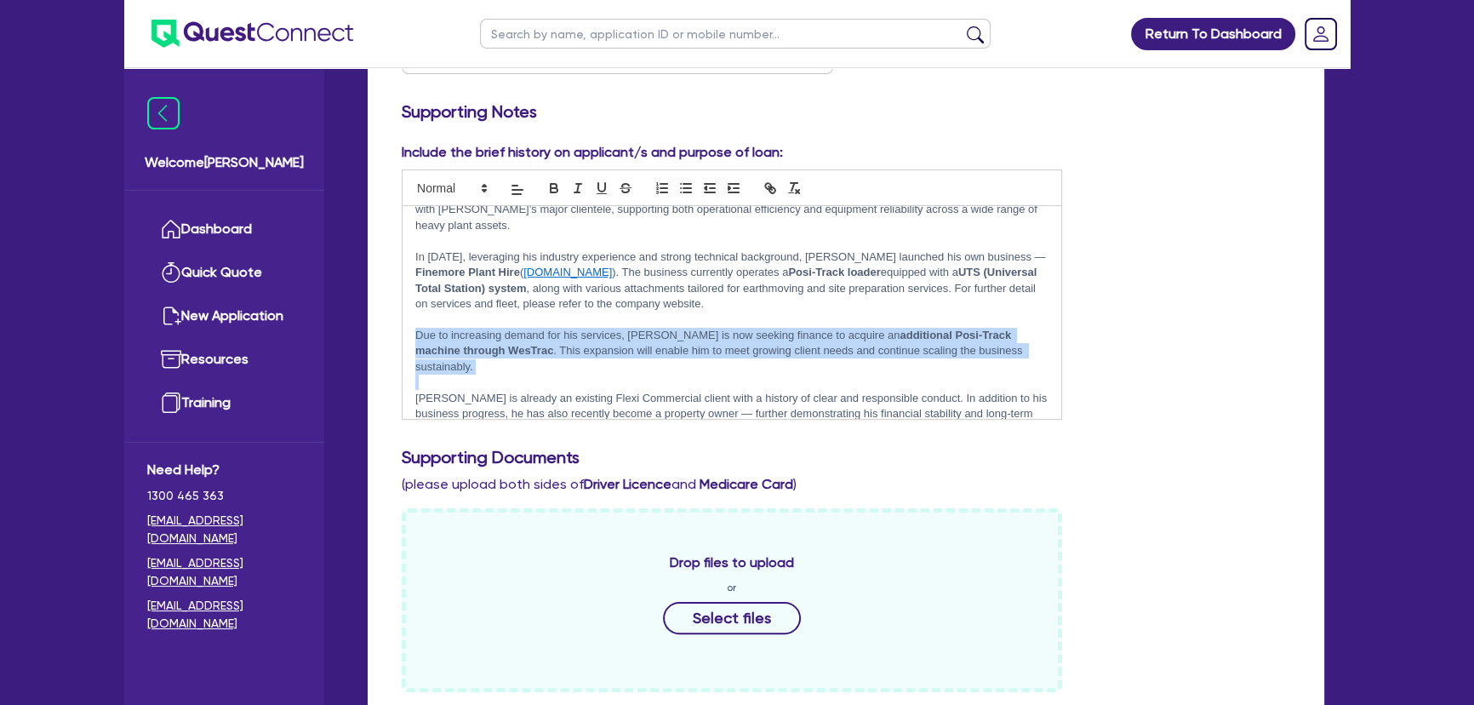
drag, startPoint x: 414, startPoint y: 318, endPoint x: 1059, endPoint y: 346, distance: 645.7
click at [1059, 346] on div "Applicant Summary – [PERSON_NAME] [PERSON_NAME] is a qualified Diesel Mechanic …" at bounding box center [732, 312] width 659 height 213
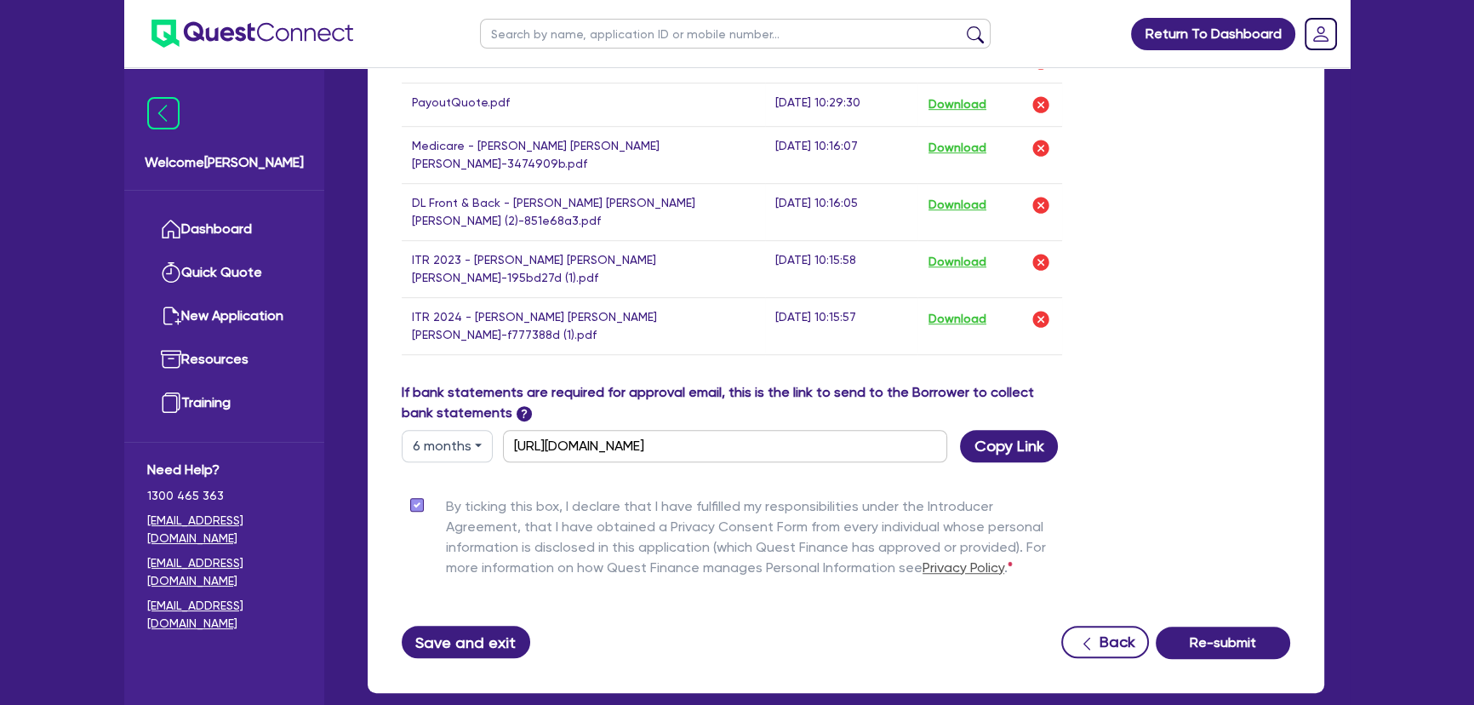
scroll to position [1461, 0]
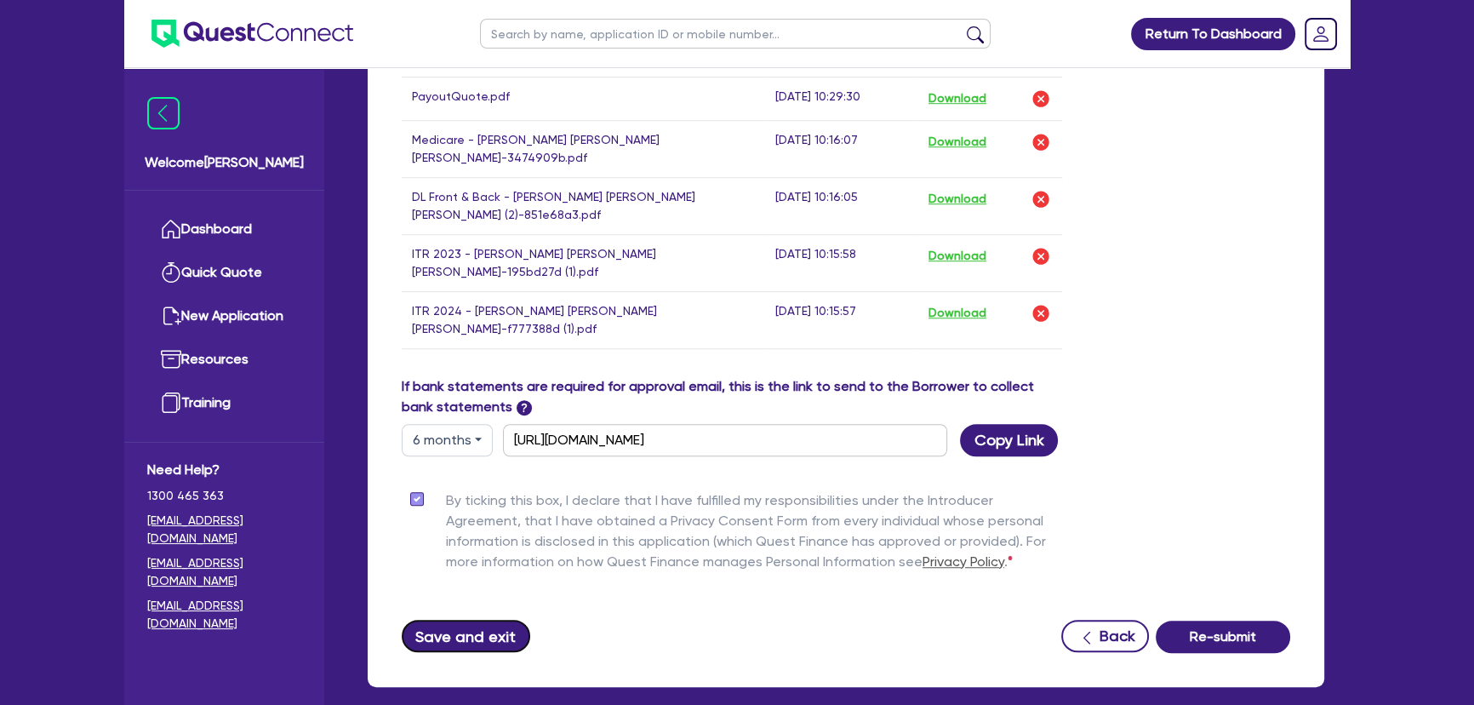
click at [475, 620] on button "Save and exit" at bounding box center [466, 636] width 128 height 32
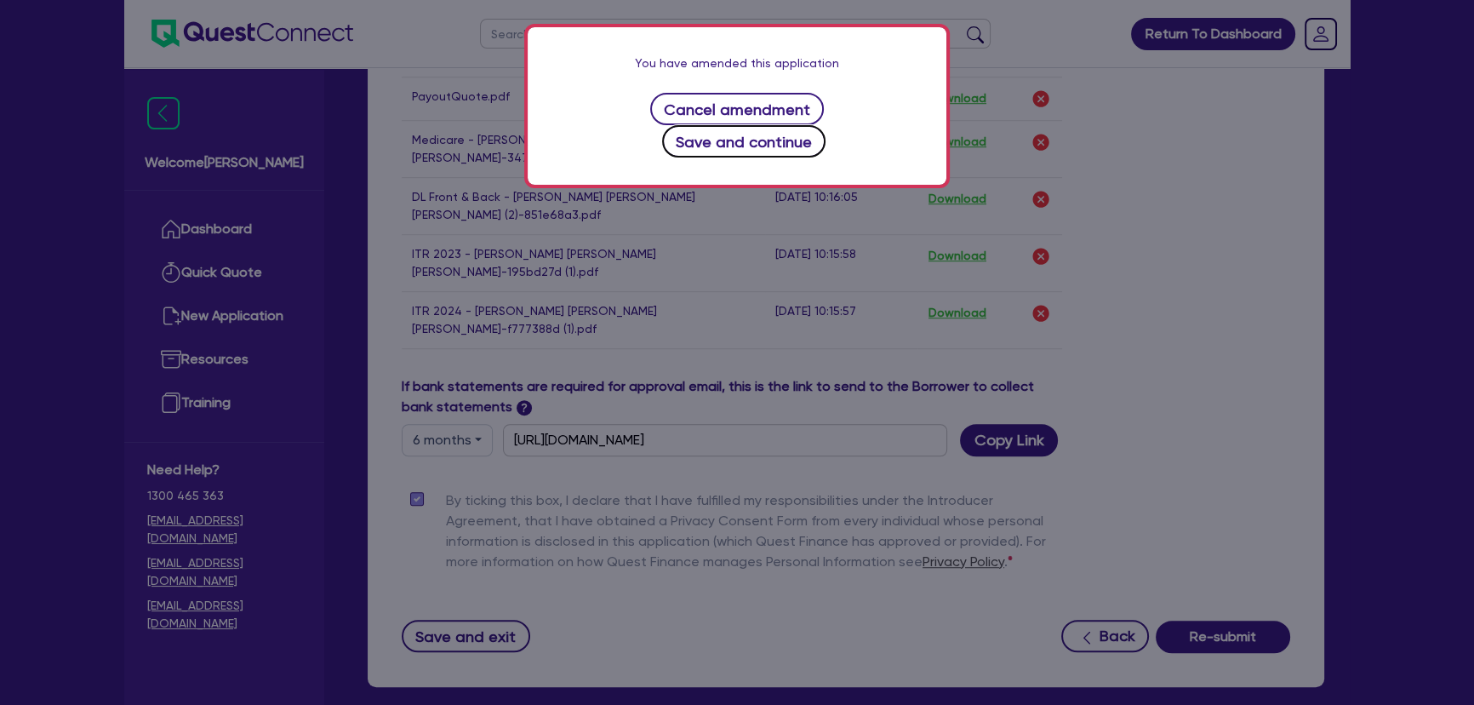
click at [779, 125] on button "Save and continue" at bounding box center [744, 141] width 164 height 32
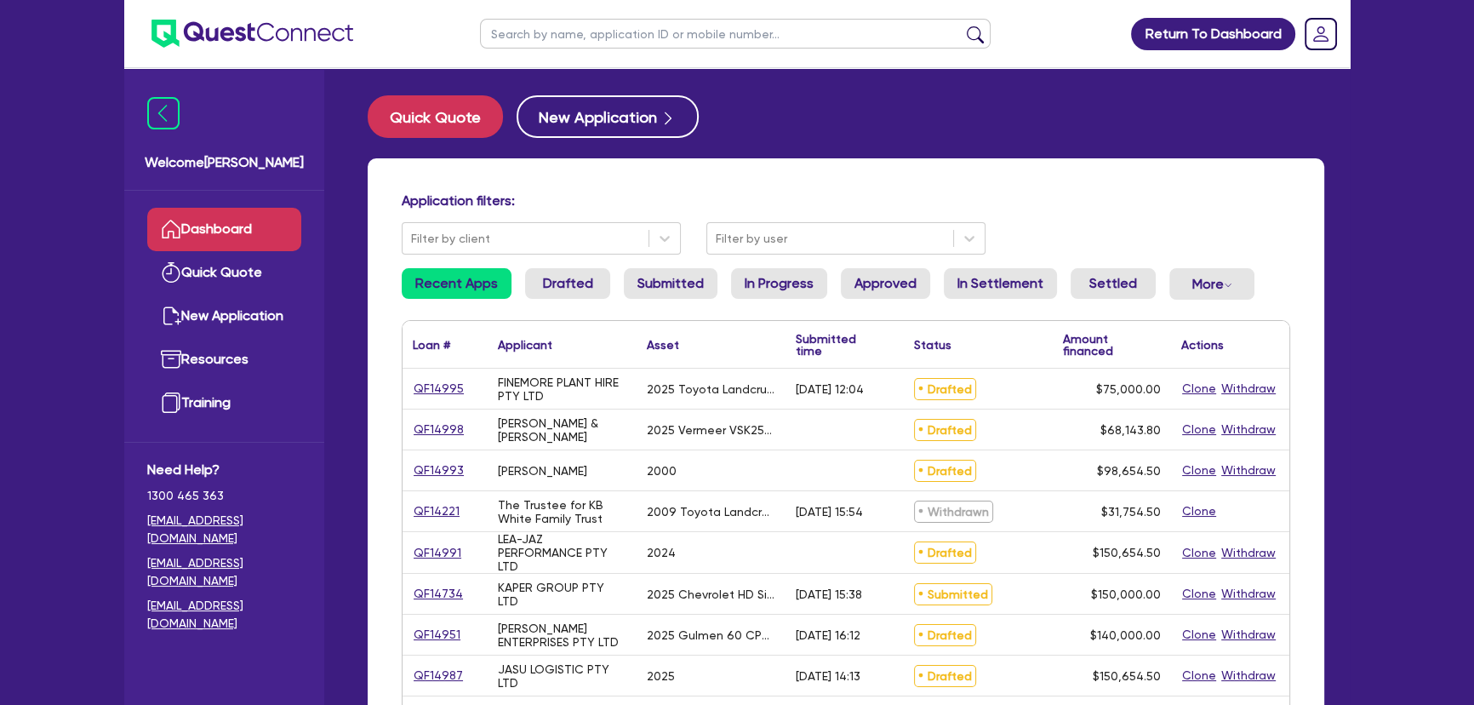
select select "CARS_AND_LIGHT_TRUCKS"
select select "VANS_AND_UTES"
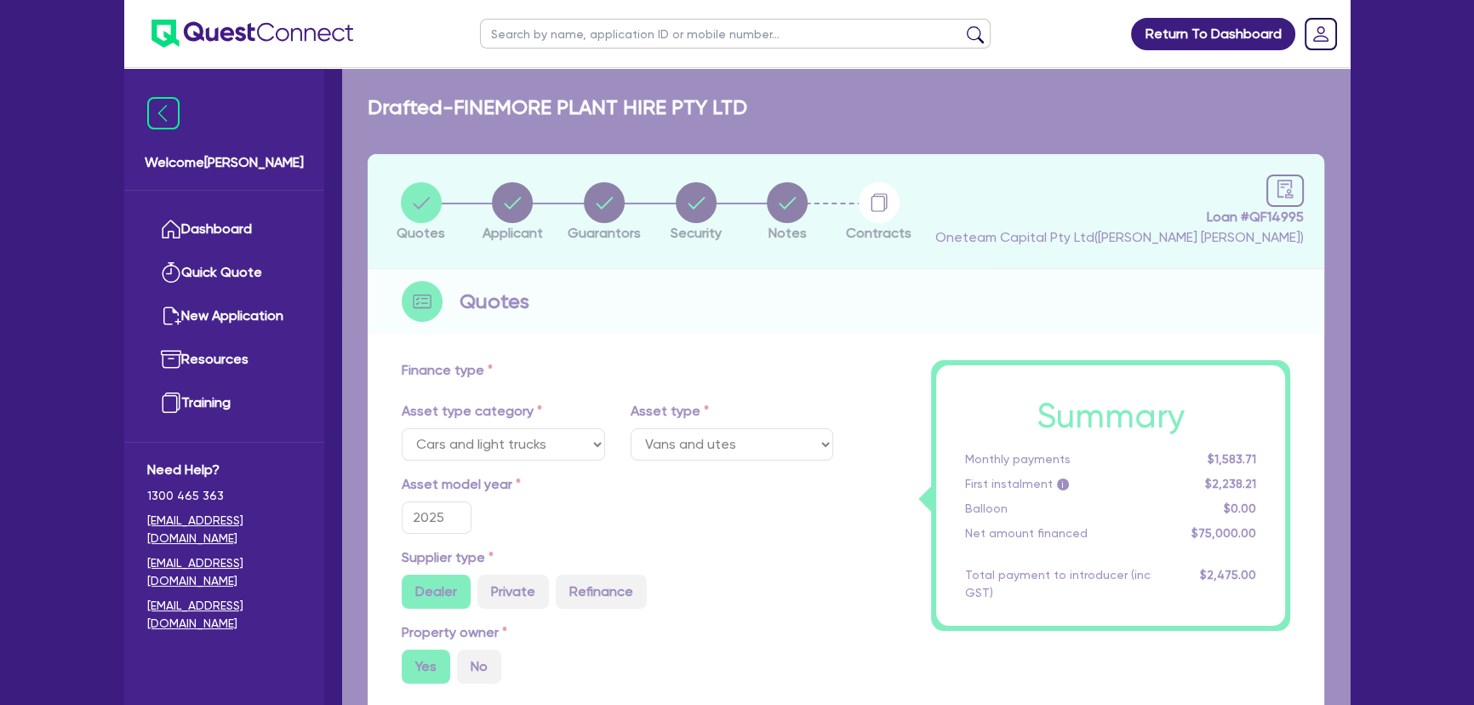
type input "75,000"
type input "2,250"
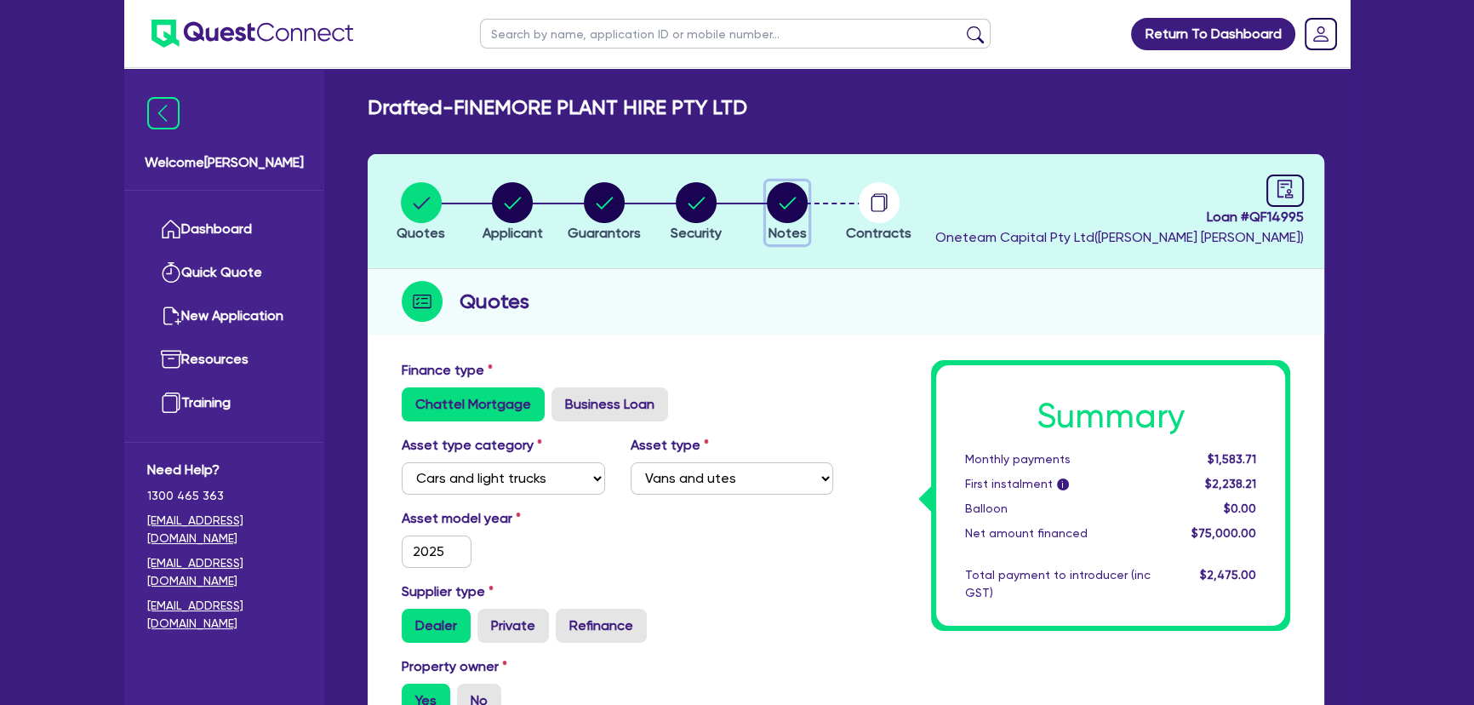
click at [782, 186] on circle "button" at bounding box center [787, 202] width 41 height 41
select select "Other"
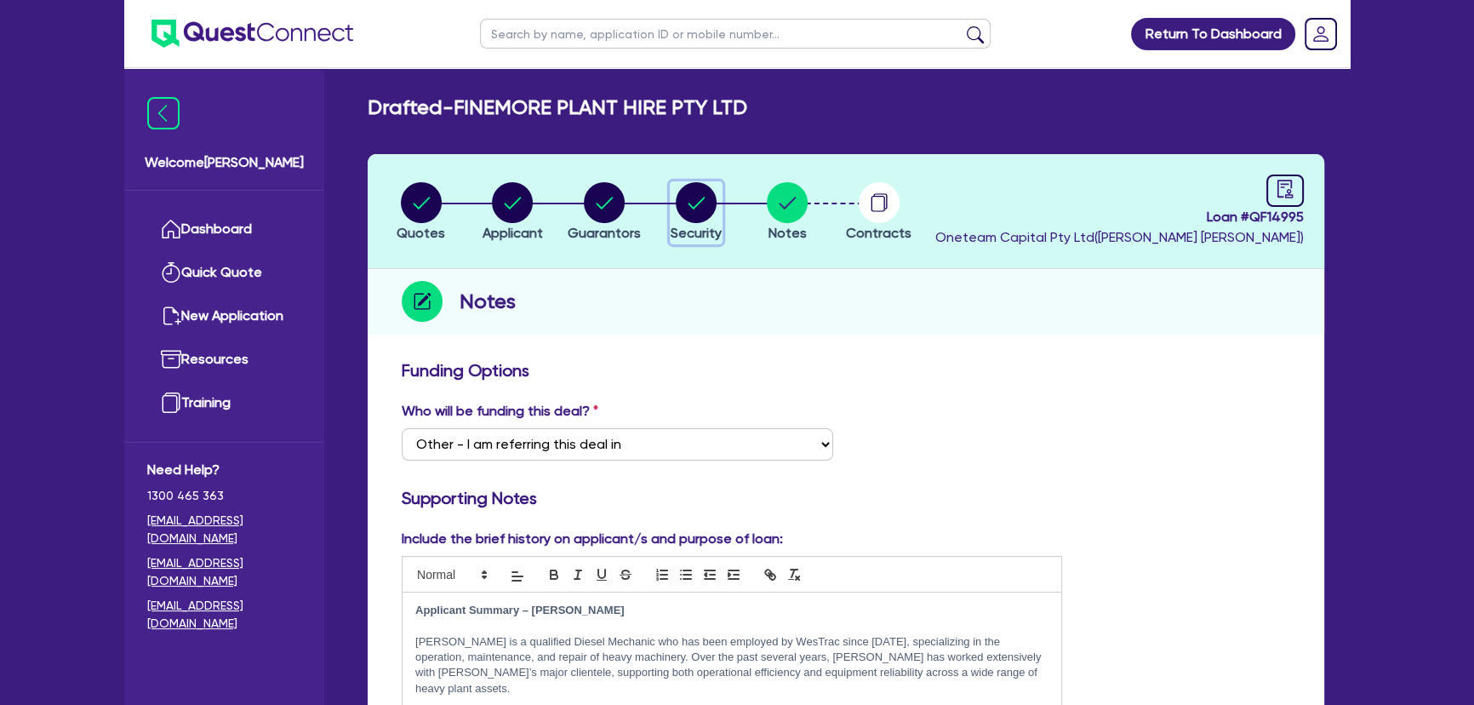
click at [702, 204] on circle "button" at bounding box center [696, 202] width 41 height 41
select select "CARS_AND_LIGHT_TRUCKS"
select select "VANS_AND_UTES"
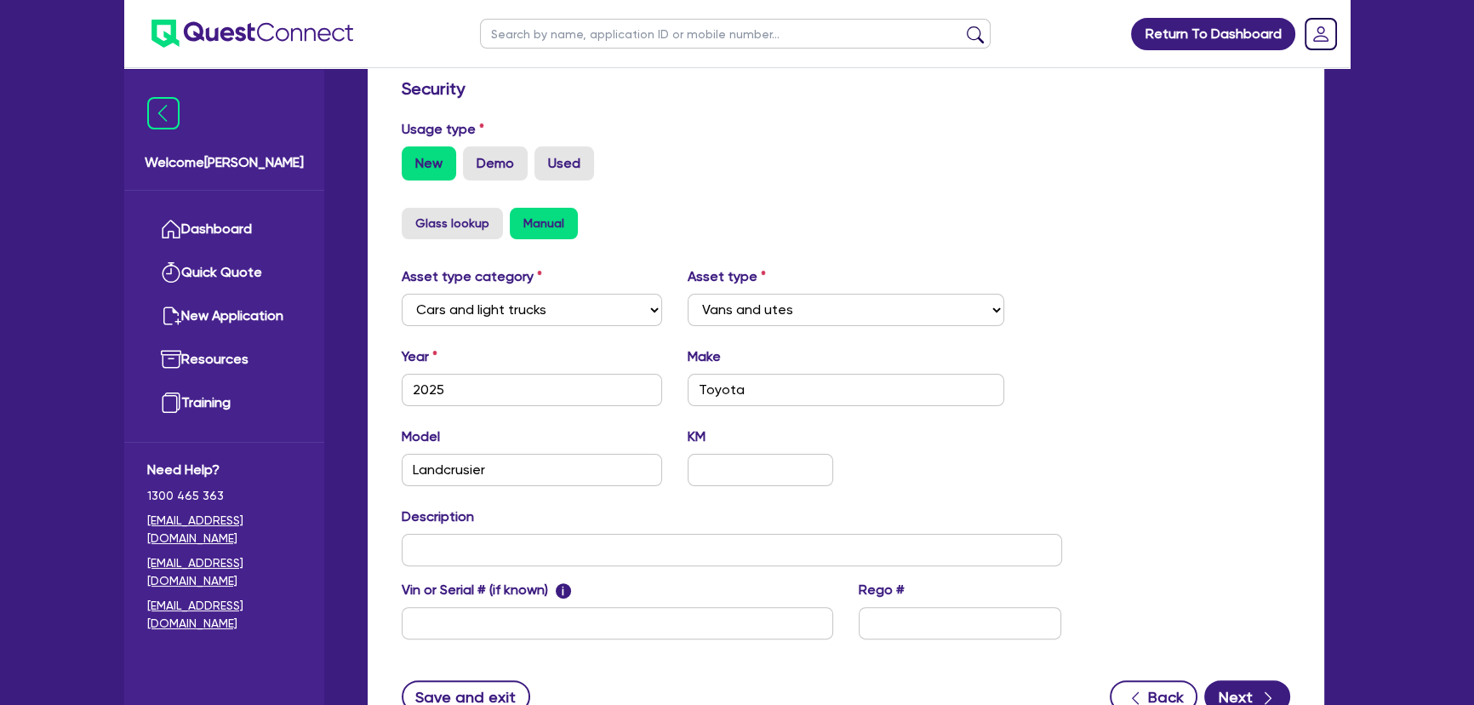
scroll to position [464, 0]
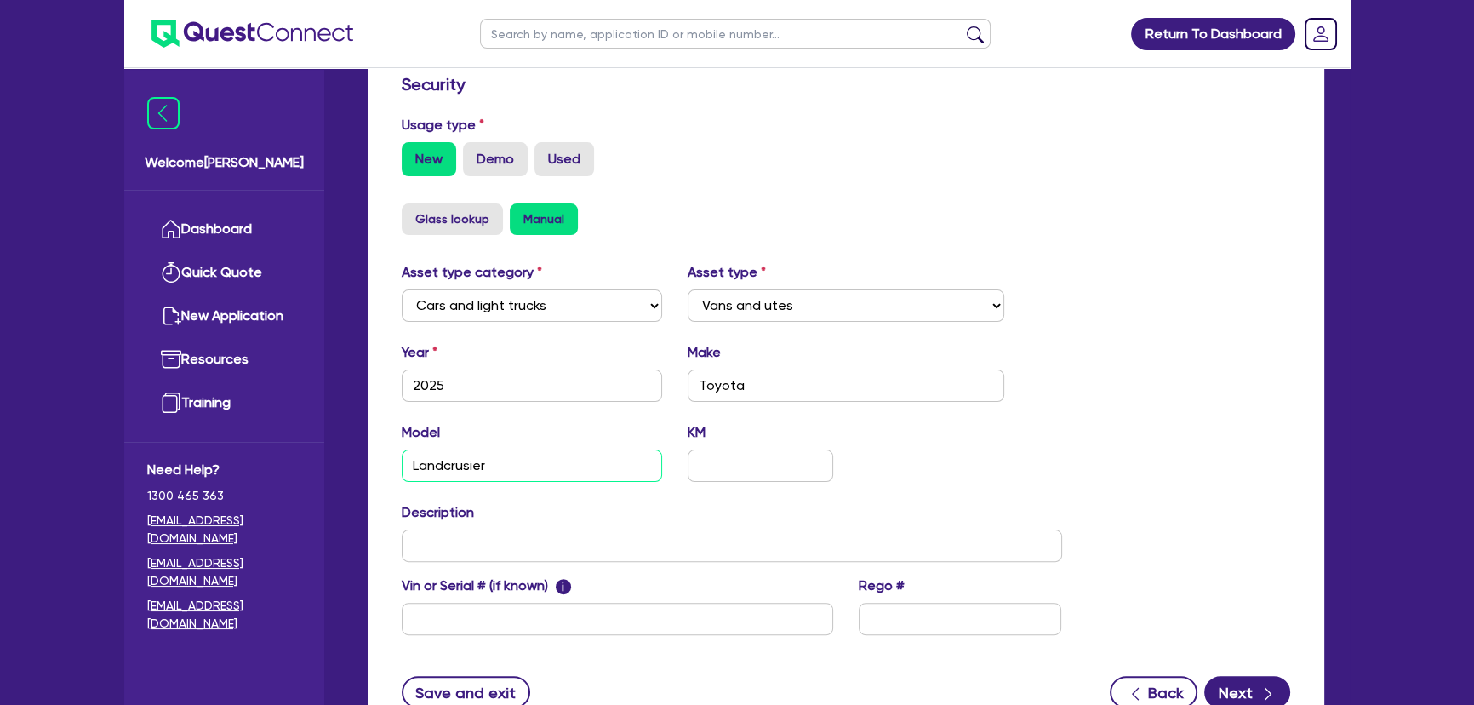
click at [511, 460] on input "Landcrusier" at bounding box center [532, 465] width 260 height 32
click at [746, 540] on input "text" at bounding box center [732, 545] width 660 height 32
paste input "TOYOTA LANDCRUISER GXL (4x4) 2019 C/[PERSON_NAME] 4.5L DIESEL TURBO"
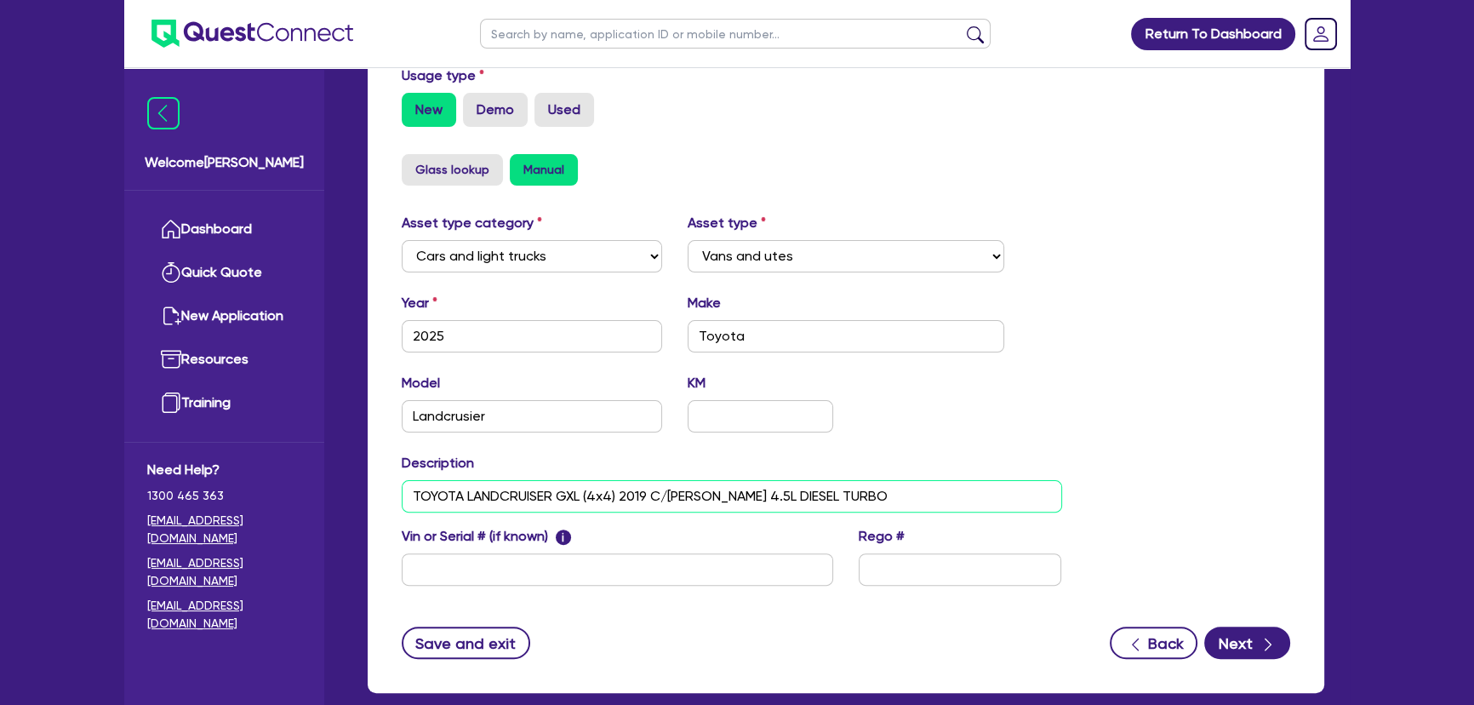
scroll to position [541, 0]
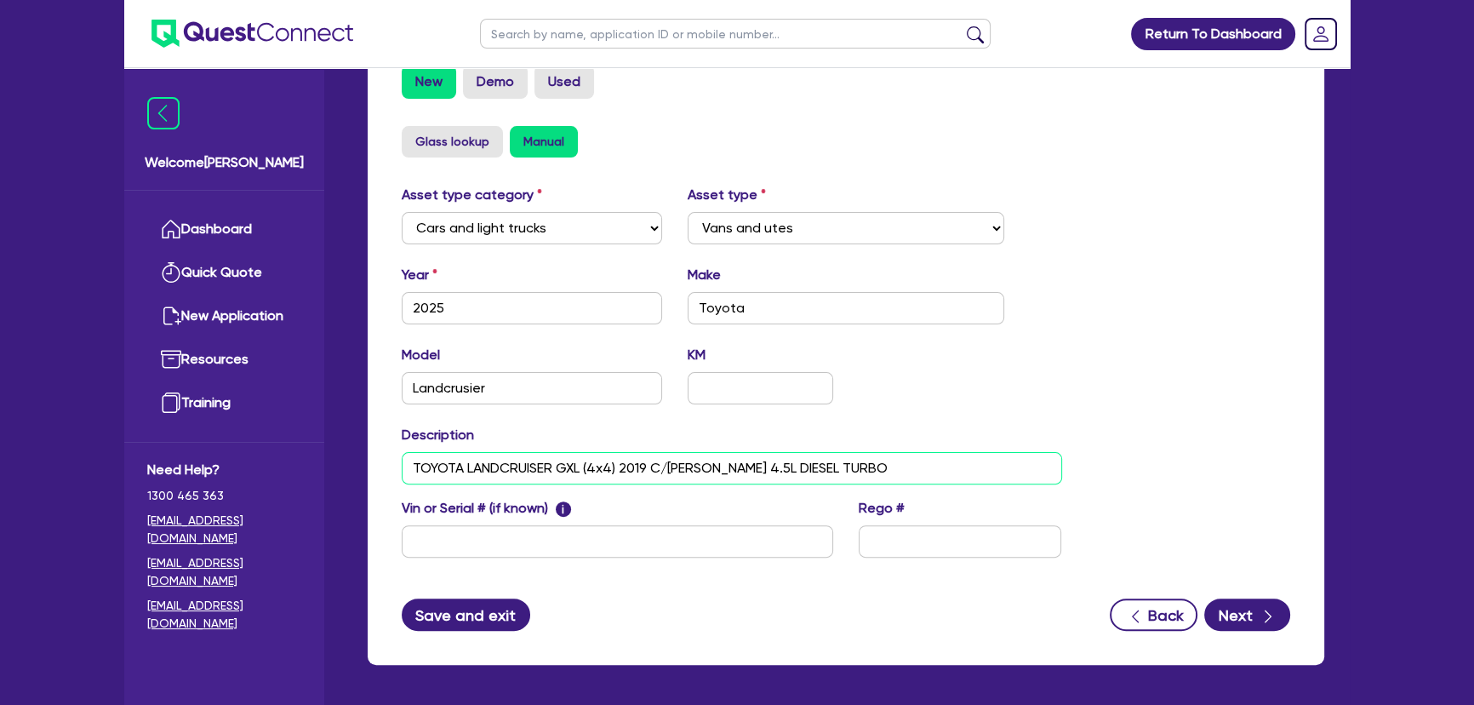
type input "TOYOTA LANDCRUISER GXL (4x4) 2019 C/[PERSON_NAME] 4.5L DIESEL TURBO"
click at [446, 627] on button "Save and exit" at bounding box center [466, 614] width 128 height 32
